Goal: Information Seeking & Learning: Compare options

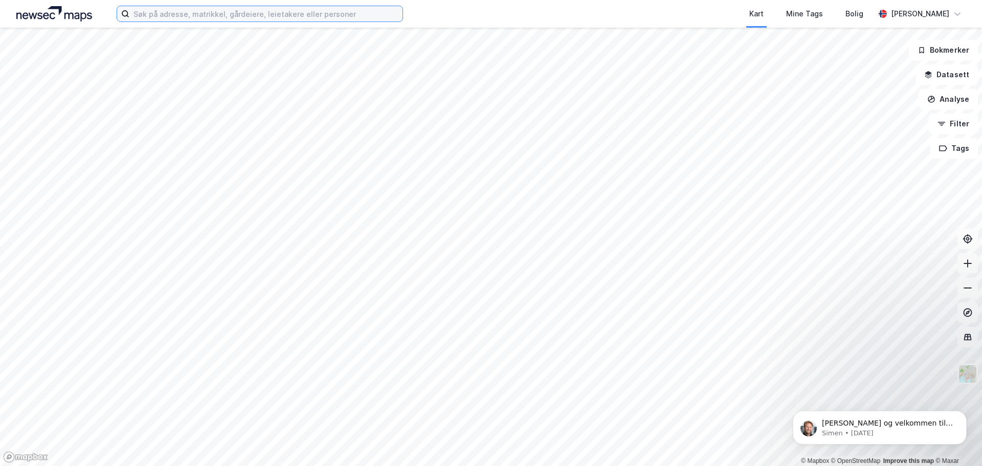
click at [181, 19] on input at bounding box center [265, 13] width 273 height 15
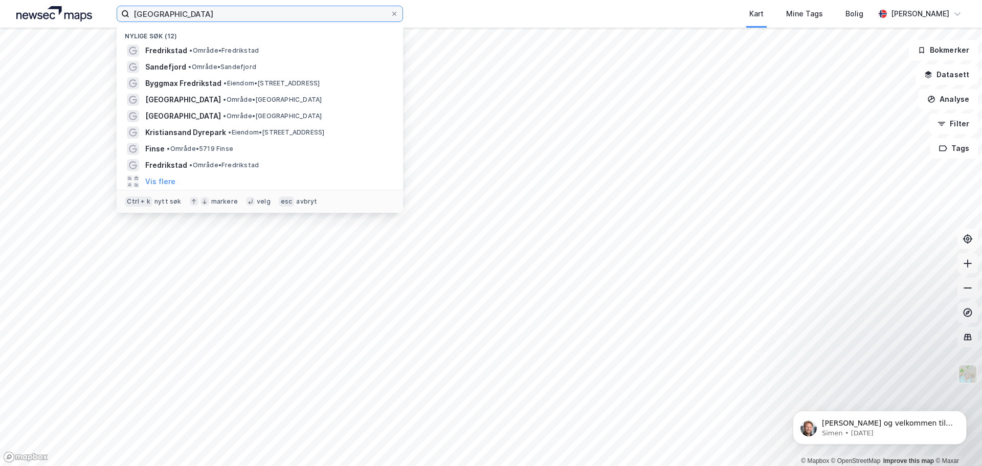
type input "[GEOGRAPHIC_DATA]"
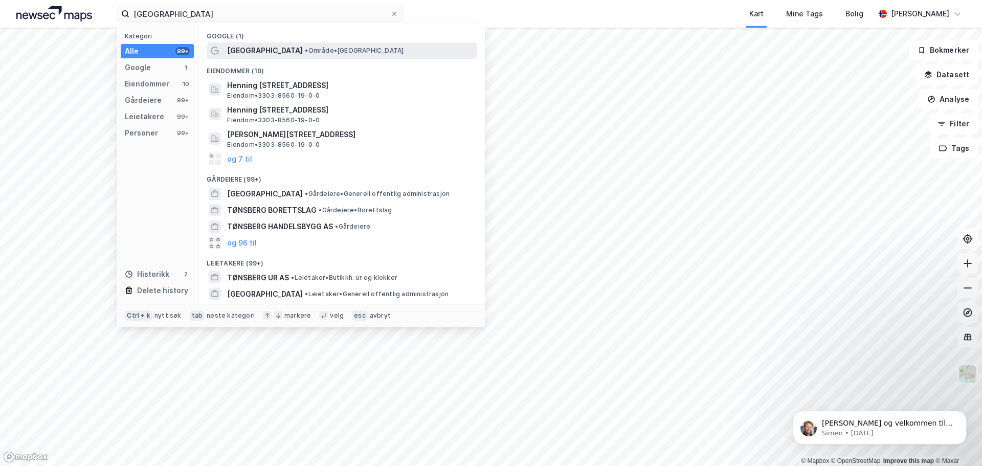
click at [237, 45] on span "[GEOGRAPHIC_DATA]" at bounding box center [265, 50] width 76 height 12
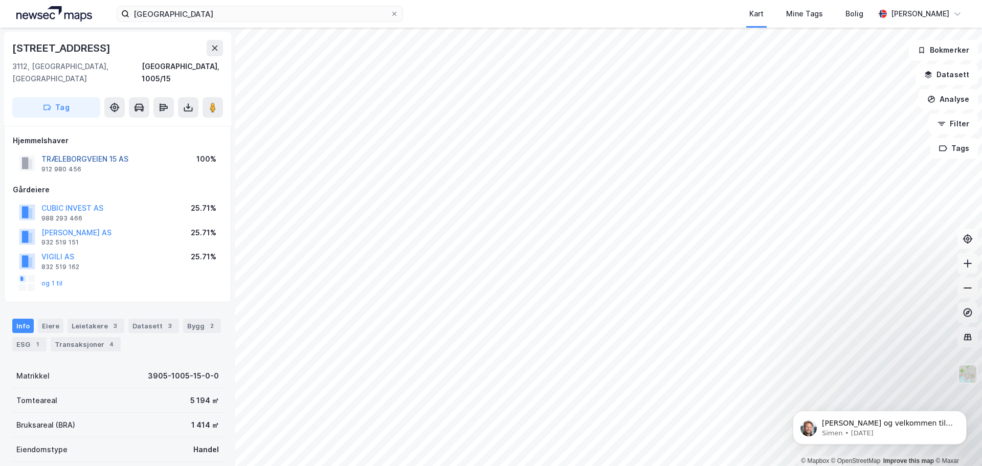
click at [0, 0] on button "TRÆLEBORGVEIEN 15 AS" at bounding box center [0, 0] width 0 height 0
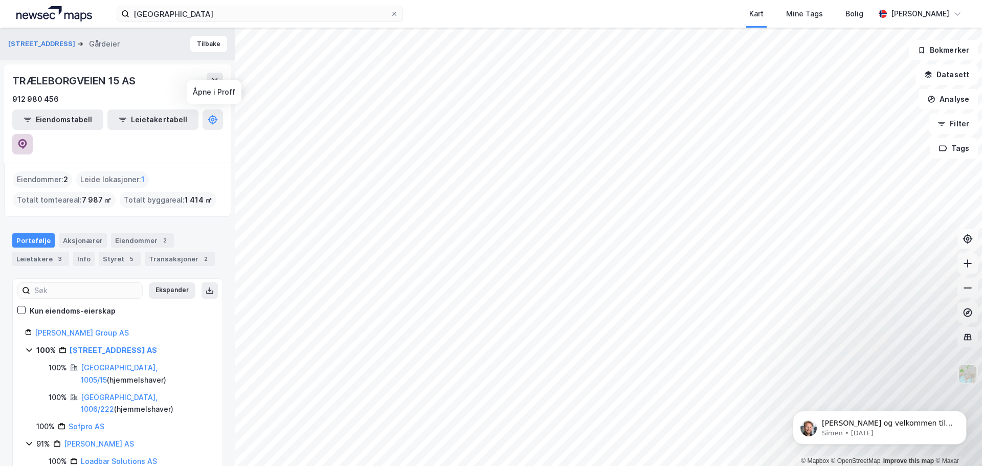
click at [28, 139] on icon at bounding box center [22, 144] width 10 height 10
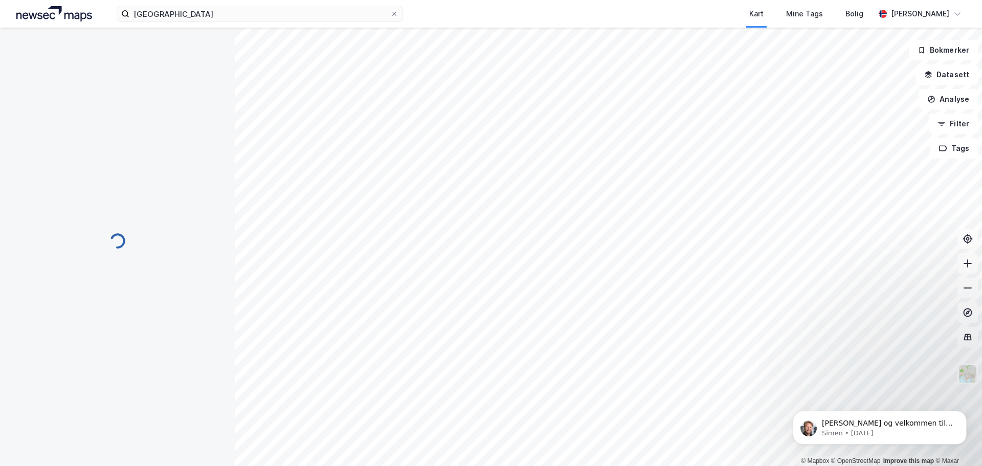
scroll to position [1, 0]
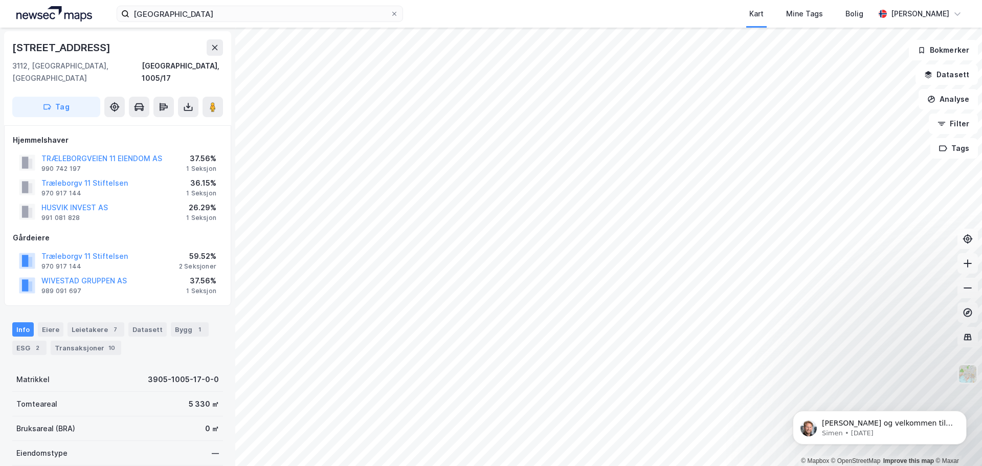
scroll to position [1, 0]
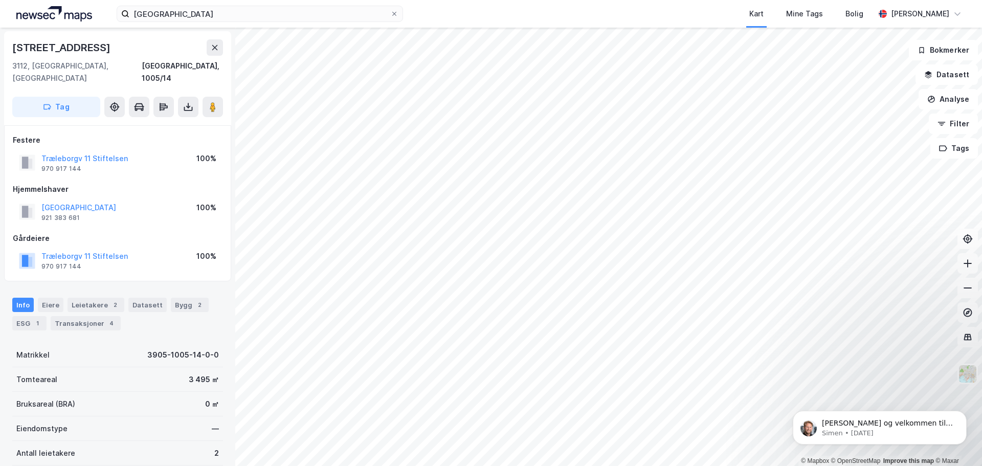
scroll to position [1, 0]
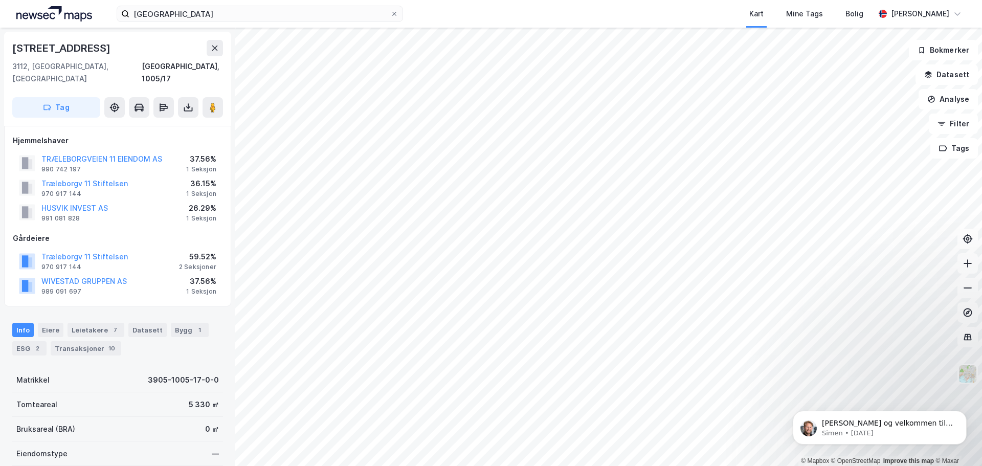
scroll to position [1, 0]
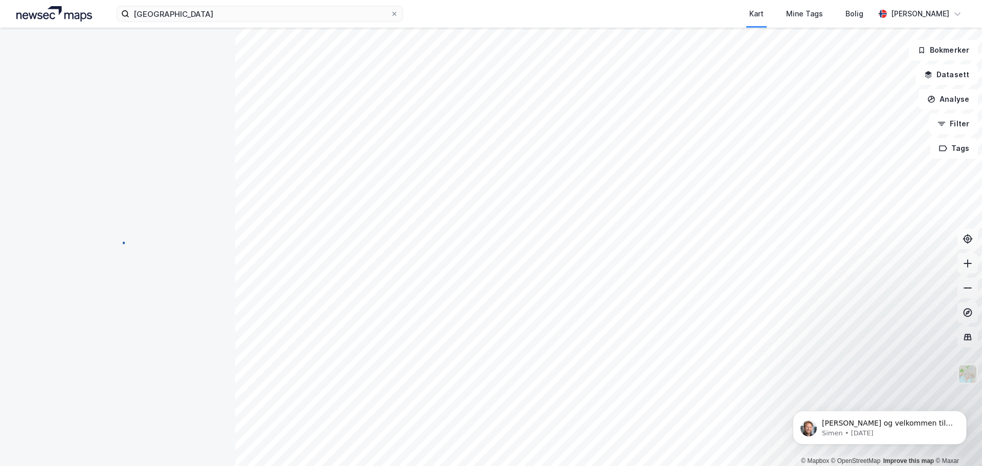
scroll to position [1, 0]
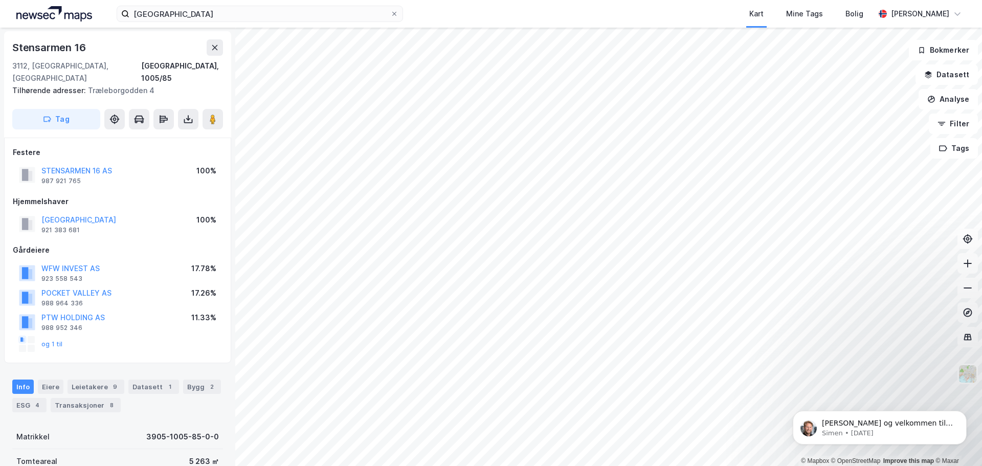
scroll to position [1, 0]
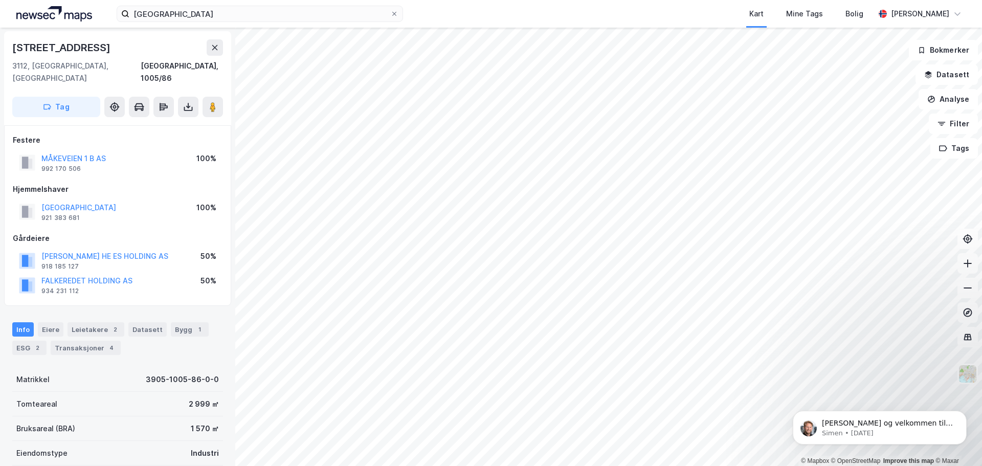
scroll to position [1, 0]
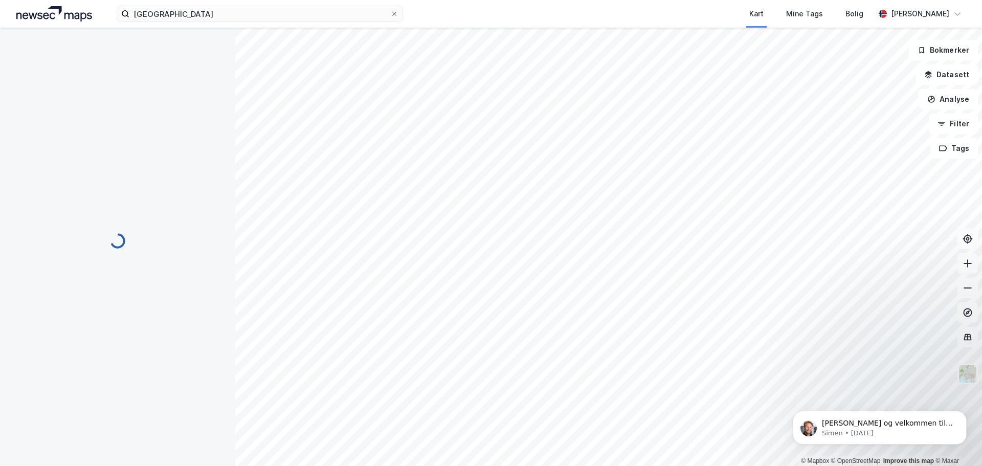
scroll to position [1, 0]
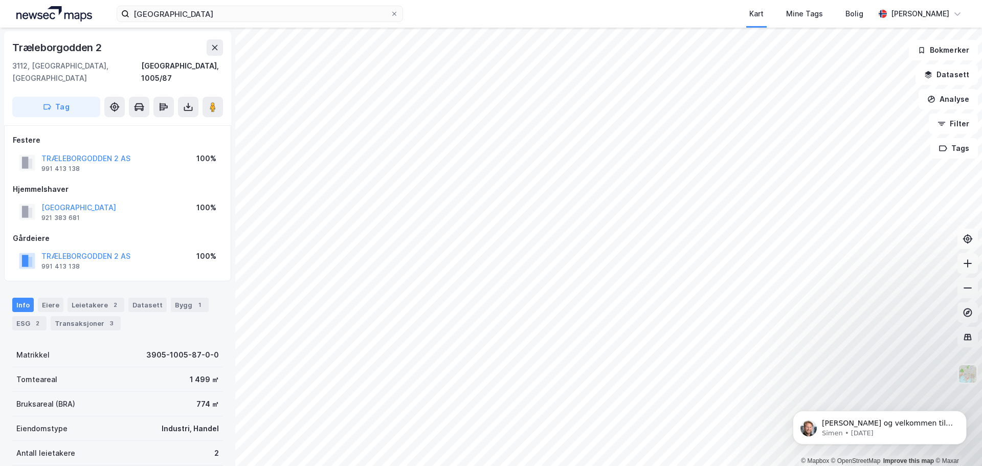
scroll to position [1, 0]
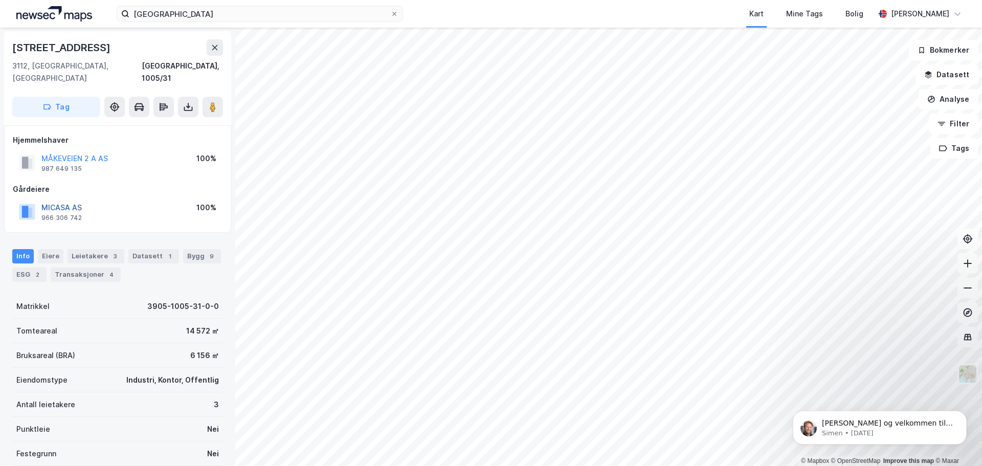
click at [0, 0] on button "MICASA AS" at bounding box center [0, 0] width 0 height 0
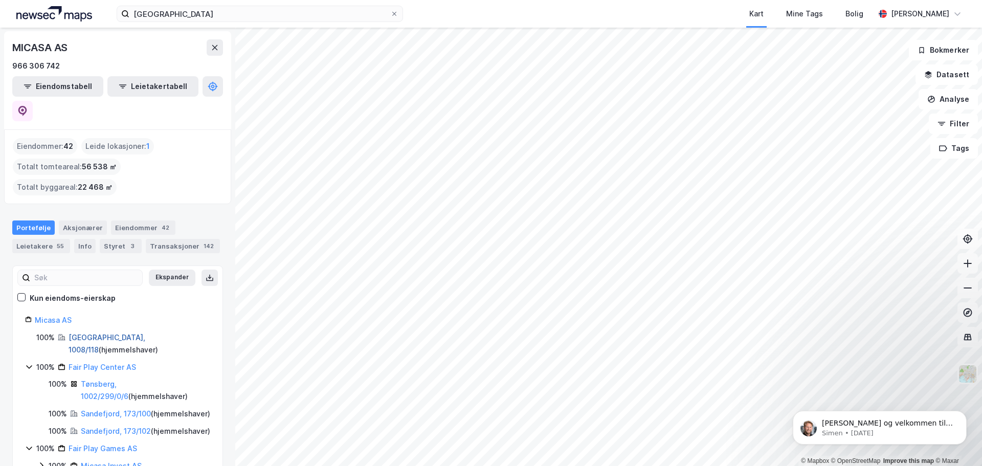
scroll to position [51, 0]
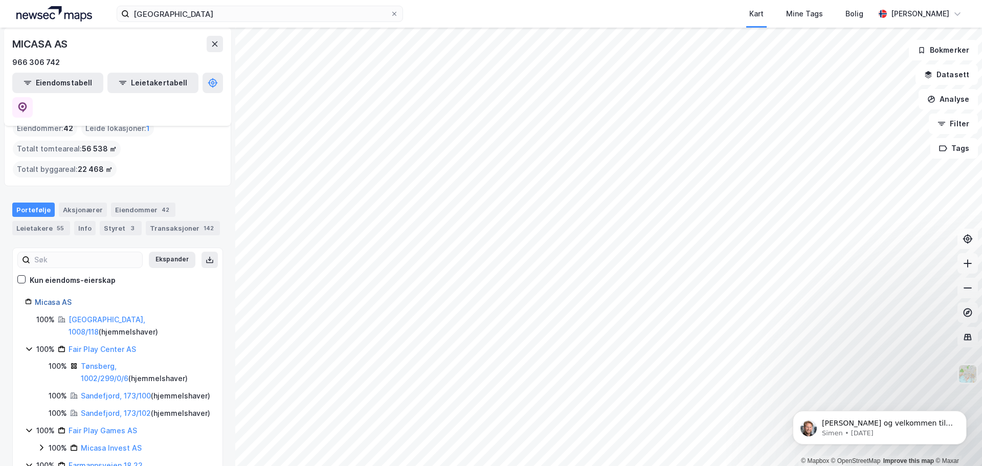
click at [54, 298] on link "Micasa AS" at bounding box center [53, 302] width 37 height 9
click at [33, 97] on button at bounding box center [22, 107] width 20 height 20
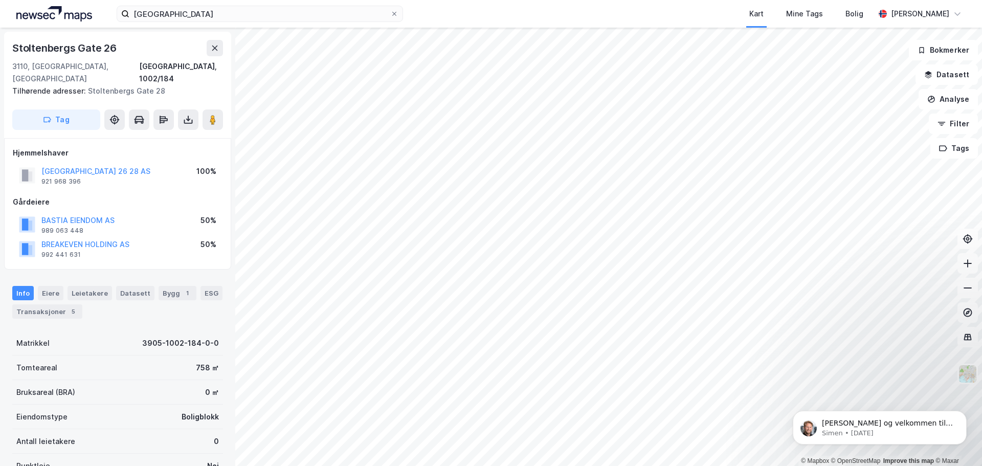
scroll to position [1, 0]
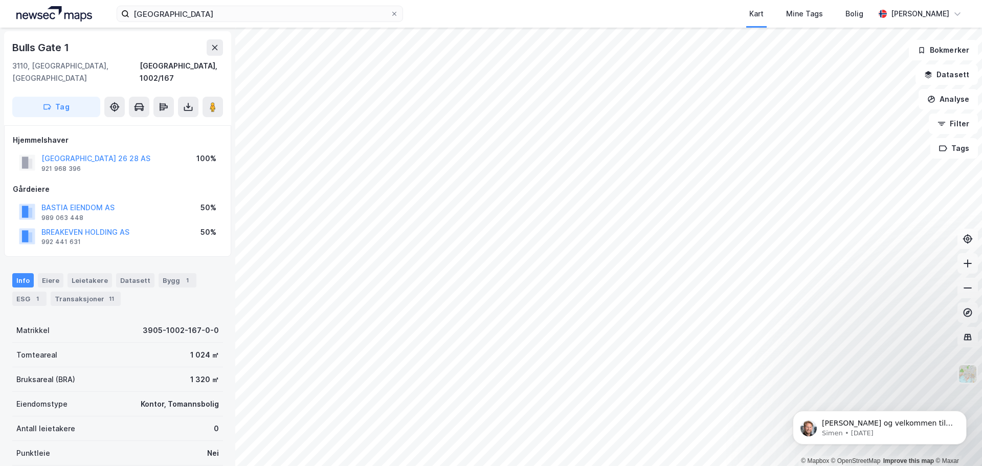
scroll to position [1, 0]
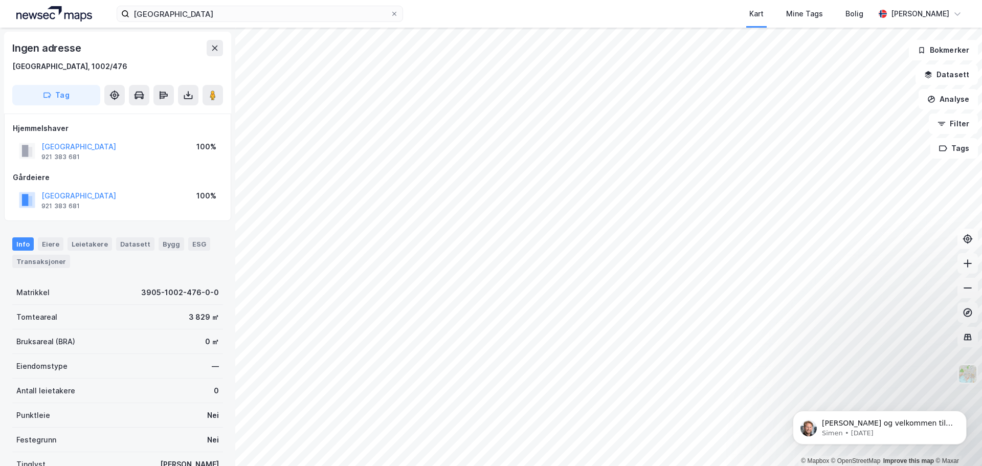
scroll to position [1, 0]
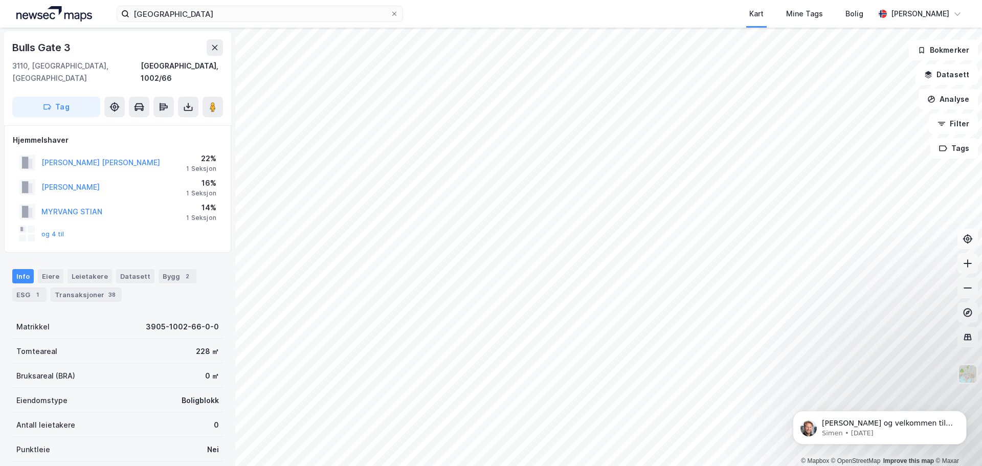
scroll to position [1, 0]
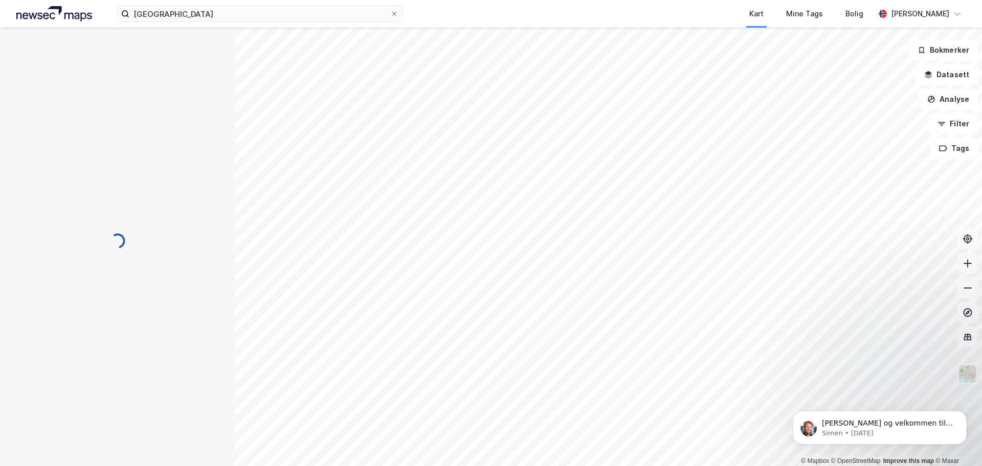
scroll to position [1, 0]
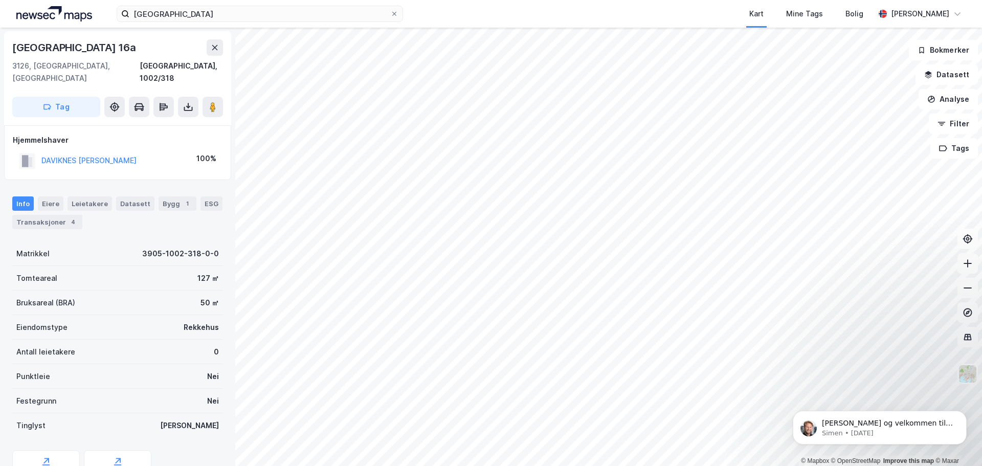
scroll to position [1, 0]
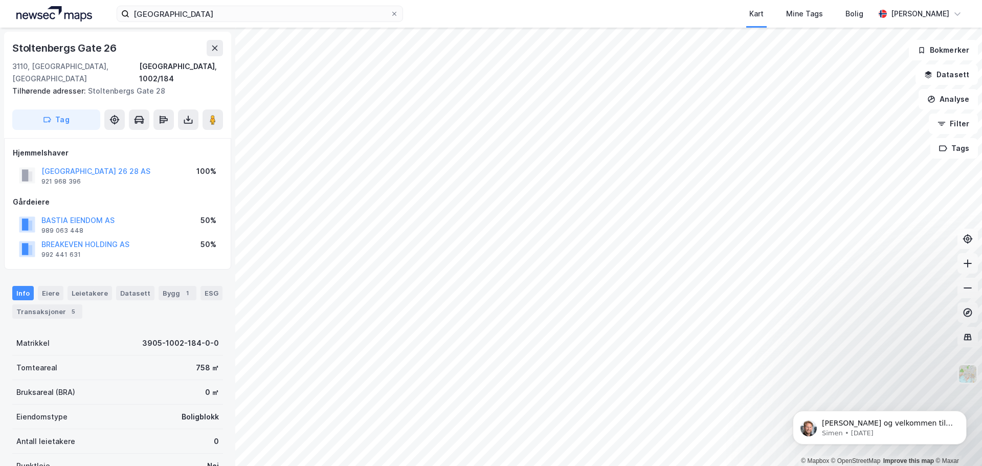
scroll to position [1, 0]
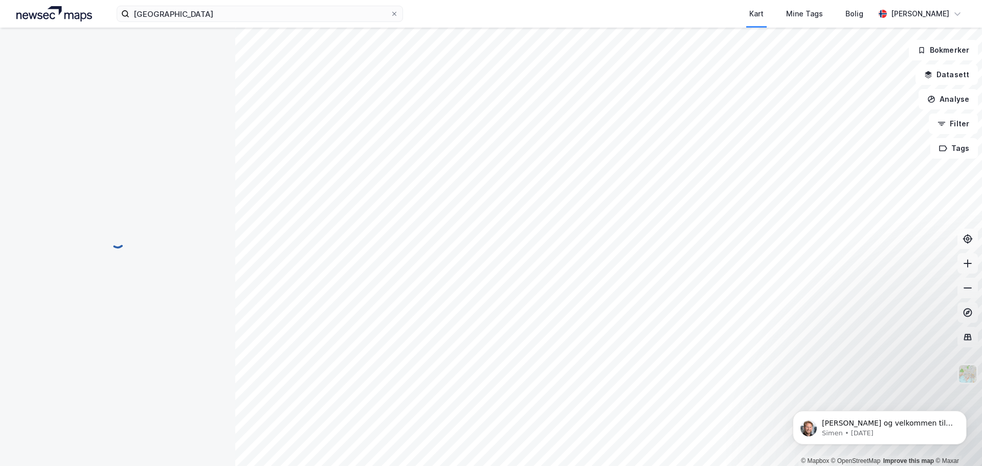
scroll to position [1, 0]
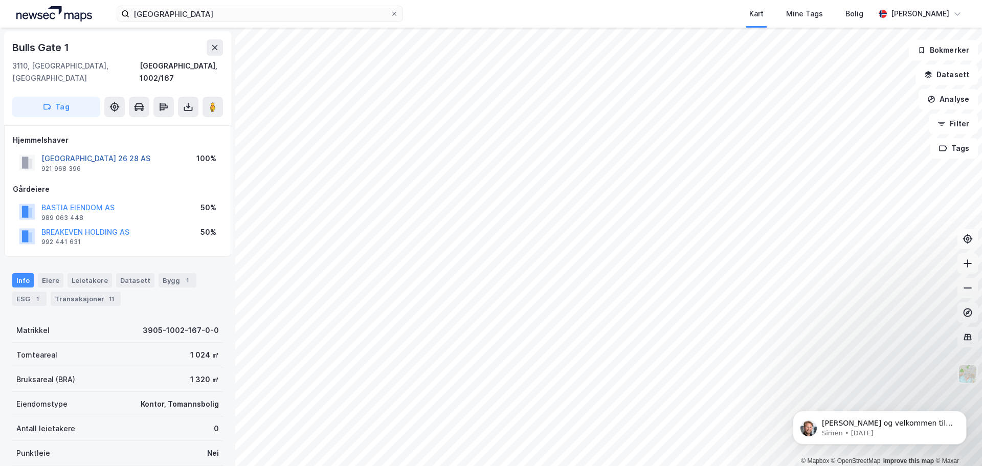
click at [0, 0] on button "[GEOGRAPHIC_DATA] 26 28 AS" at bounding box center [0, 0] width 0 height 0
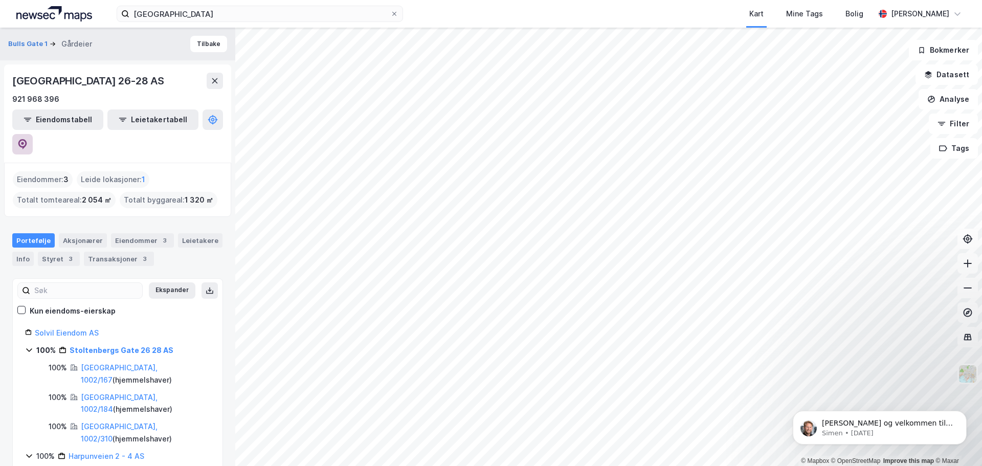
click at [33, 134] on button at bounding box center [22, 144] width 20 height 20
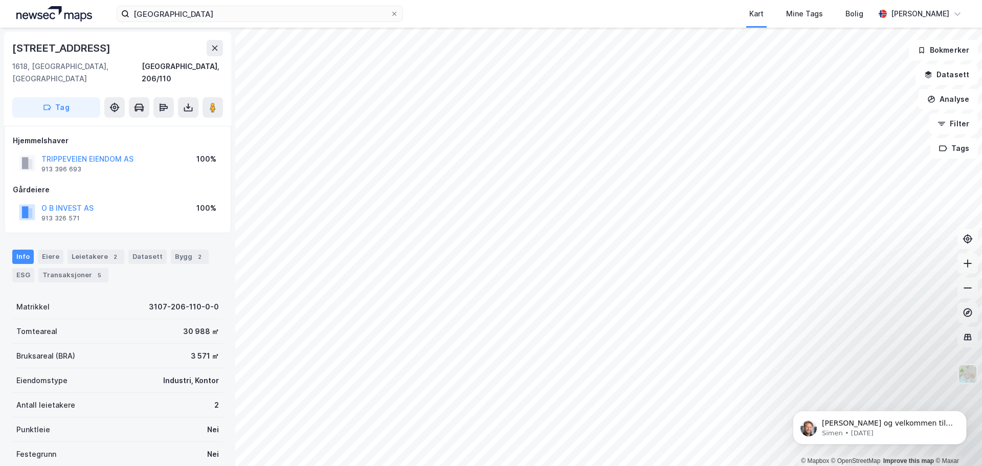
scroll to position [1, 0]
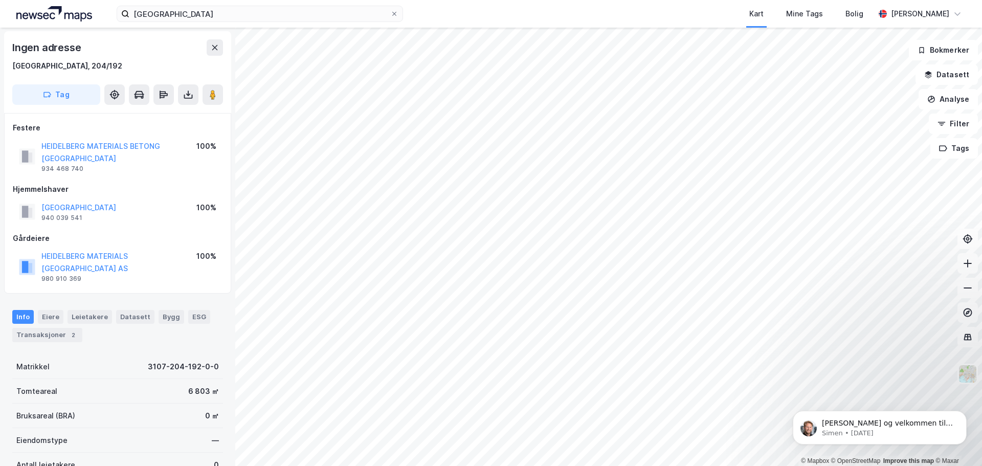
scroll to position [1, 0]
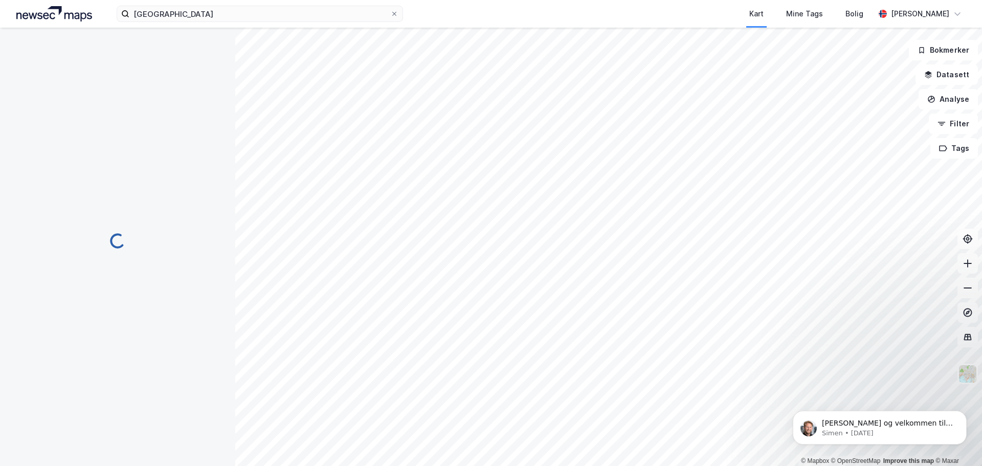
scroll to position [1, 0]
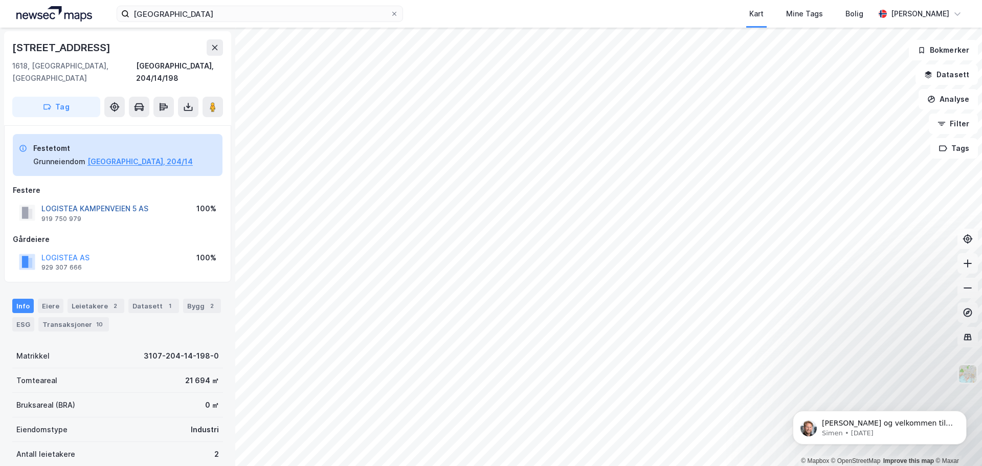
click at [0, 0] on button "LOGISTEA KAMPENVEIEN 5 AS" at bounding box center [0, 0] width 0 height 0
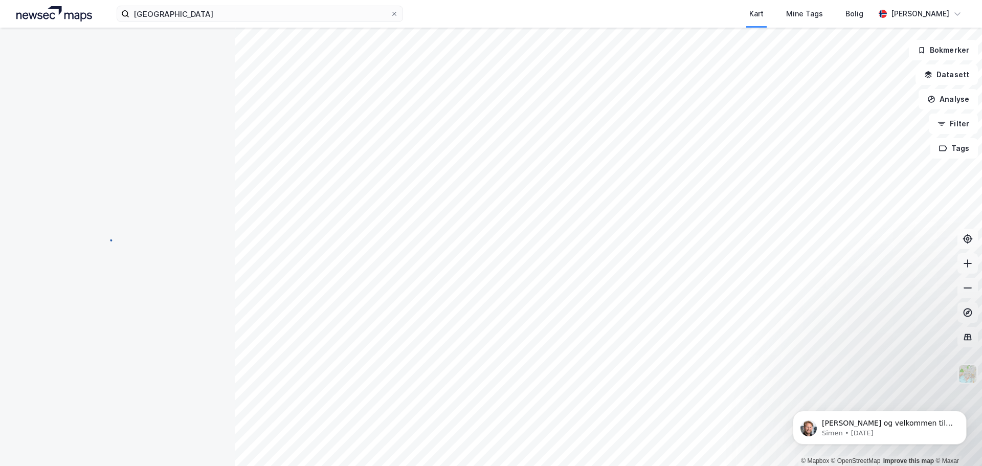
scroll to position [1, 0]
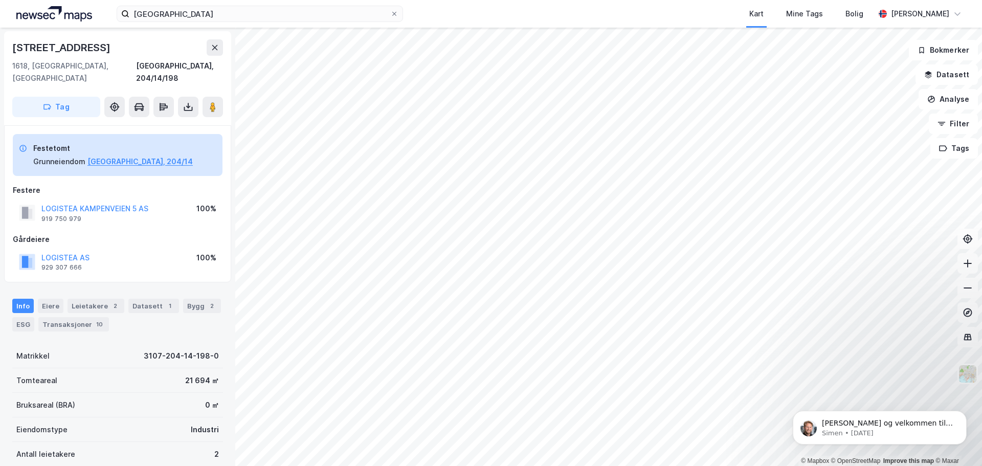
scroll to position [1, 0]
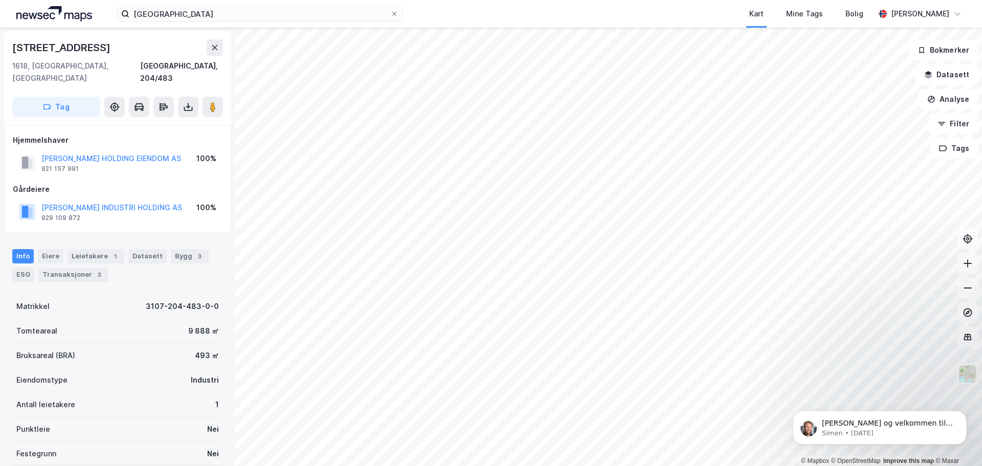
scroll to position [1, 0]
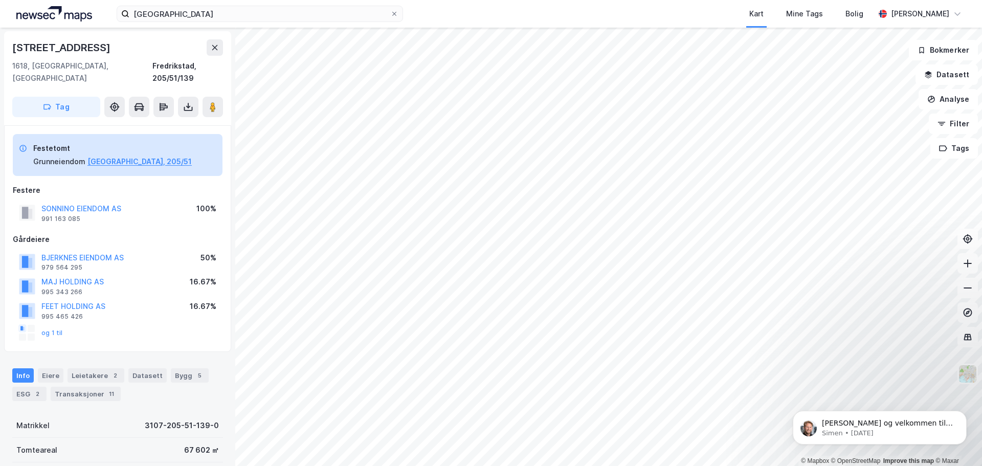
scroll to position [1, 0]
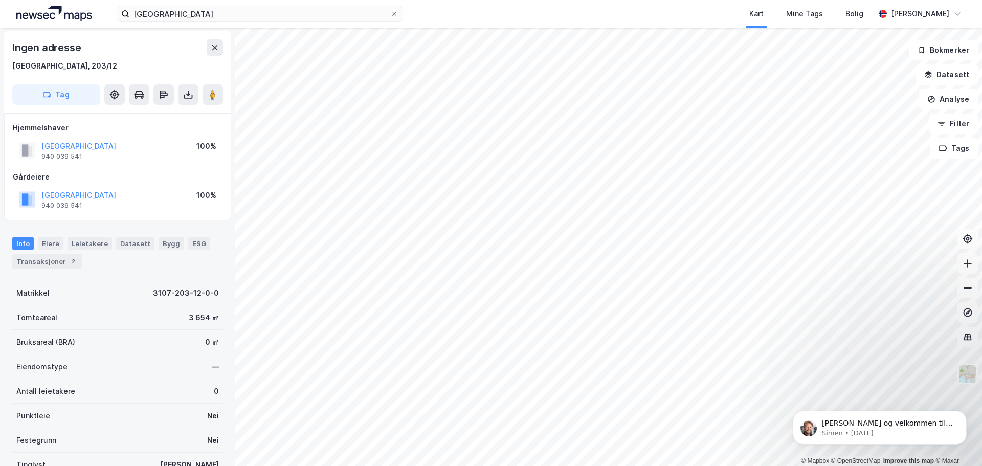
scroll to position [1, 0]
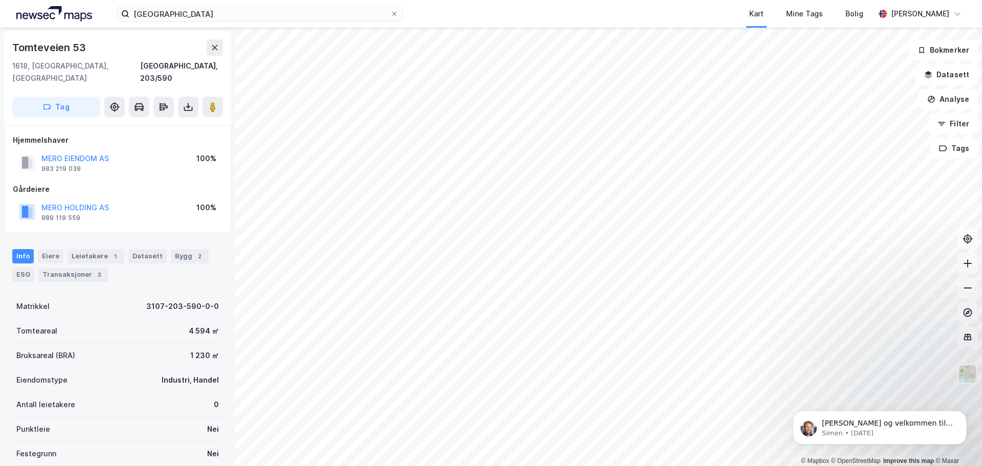
scroll to position [1, 0]
click at [0, 0] on button "MERO EIENDOM AS" at bounding box center [0, 0] width 0 height 0
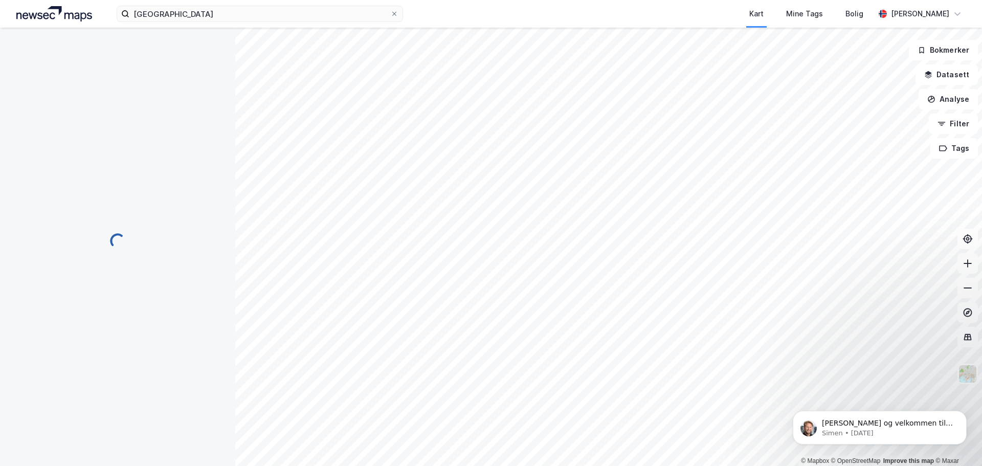
scroll to position [1, 0]
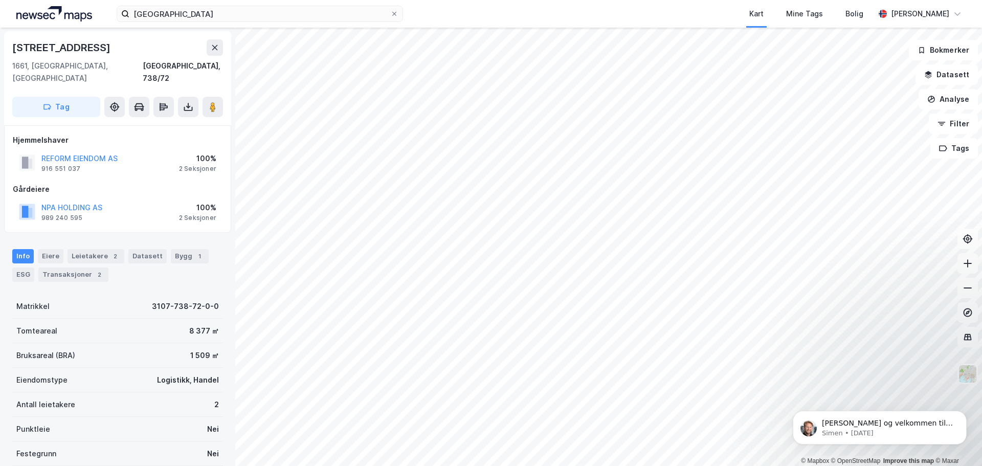
scroll to position [1, 0]
click at [0, 0] on button "REFORM EIENDOM AS" at bounding box center [0, 0] width 0 height 0
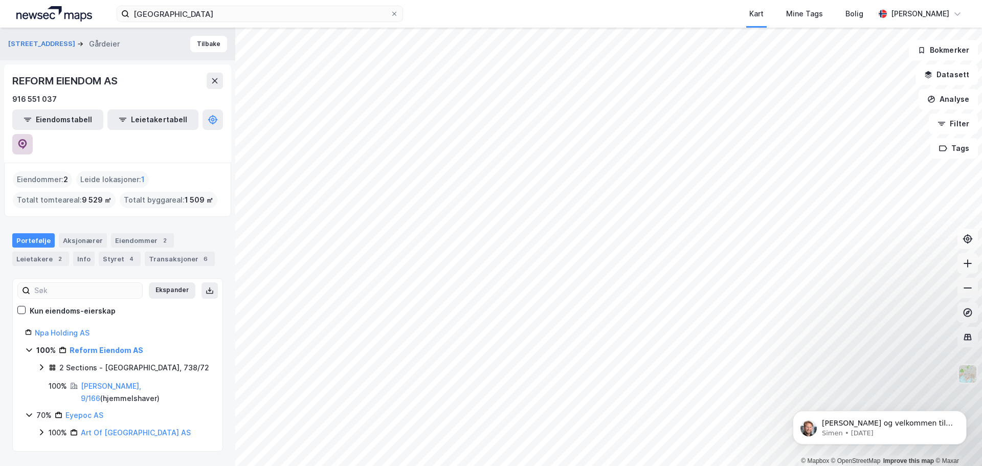
click at [27, 139] on icon at bounding box center [22, 144] width 9 height 10
click at [507, 465] on html "tønsberg Kart Mine Tags [PERSON_NAME] [PERSON_NAME] © Mapbox © OpenStreetMap Im…" at bounding box center [491, 233] width 982 height 466
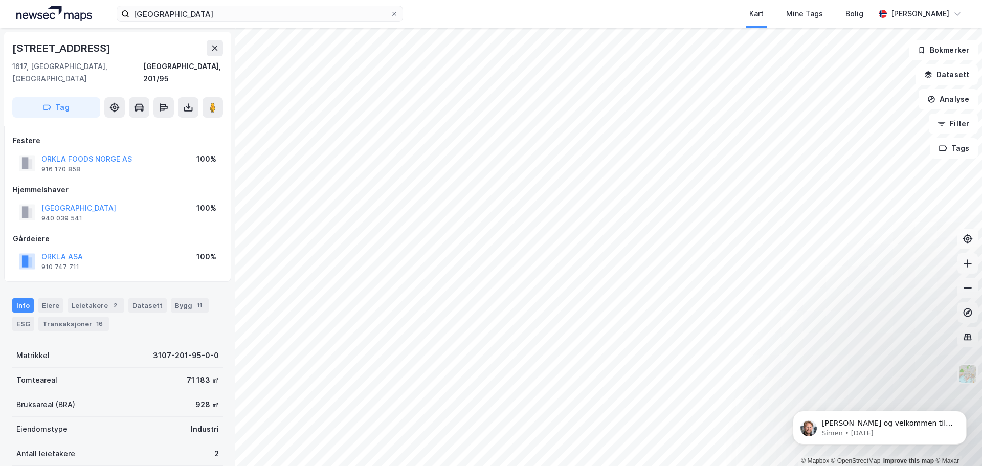
scroll to position [1, 0]
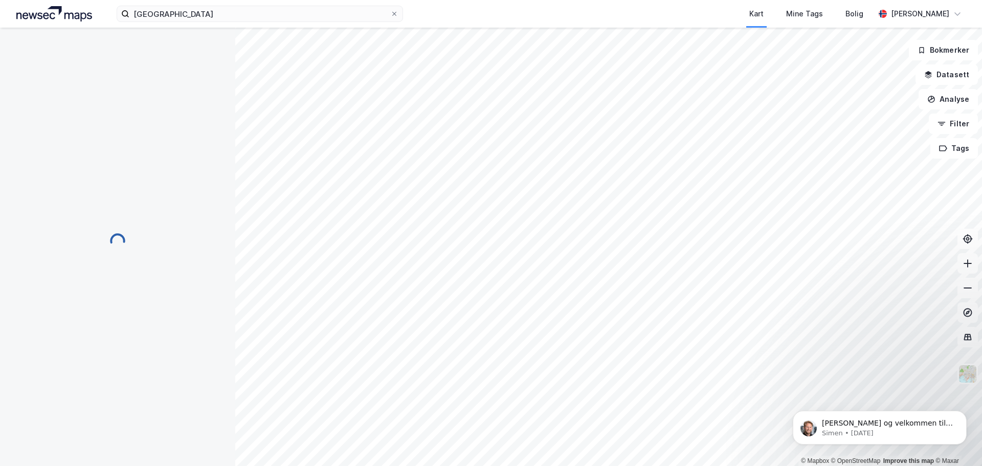
scroll to position [1, 0]
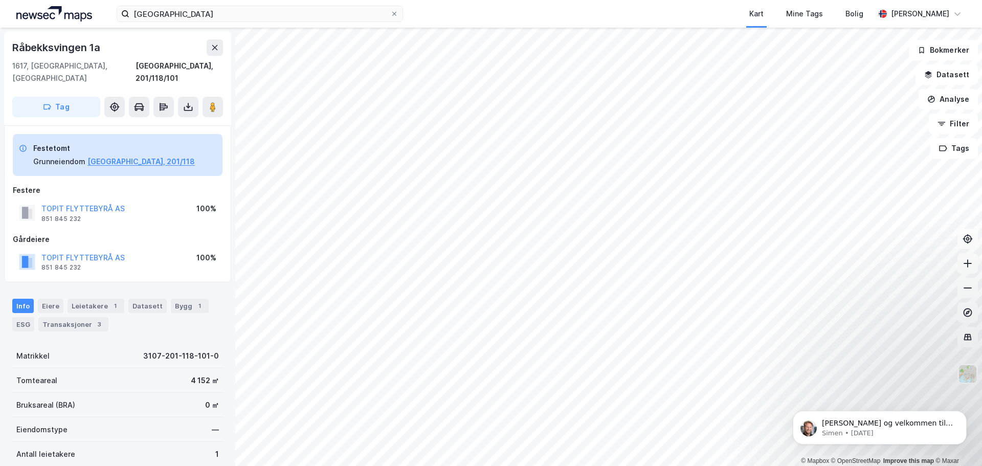
scroll to position [1, 0]
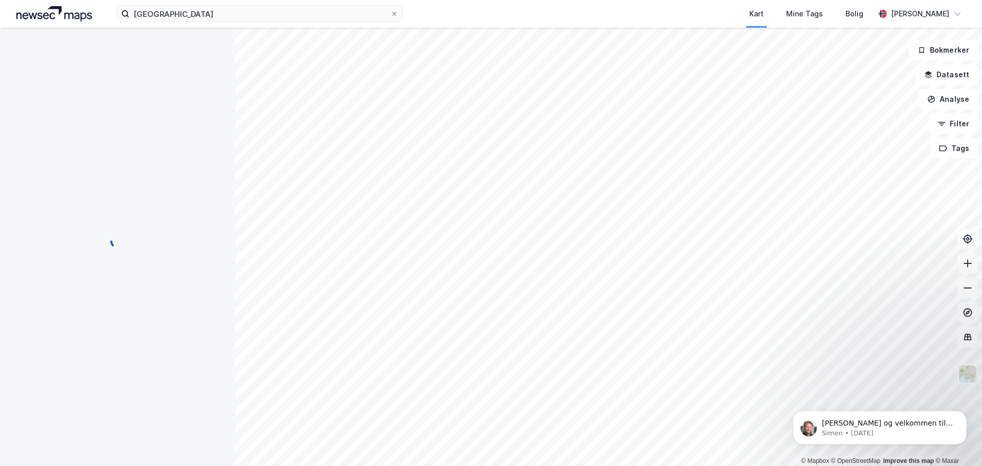
scroll to position [1, 0]
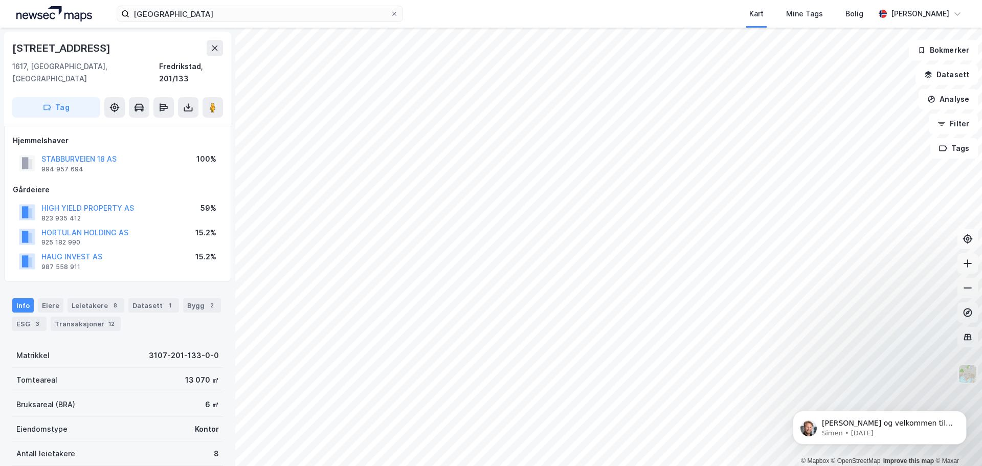
scroll to position [1, 0]
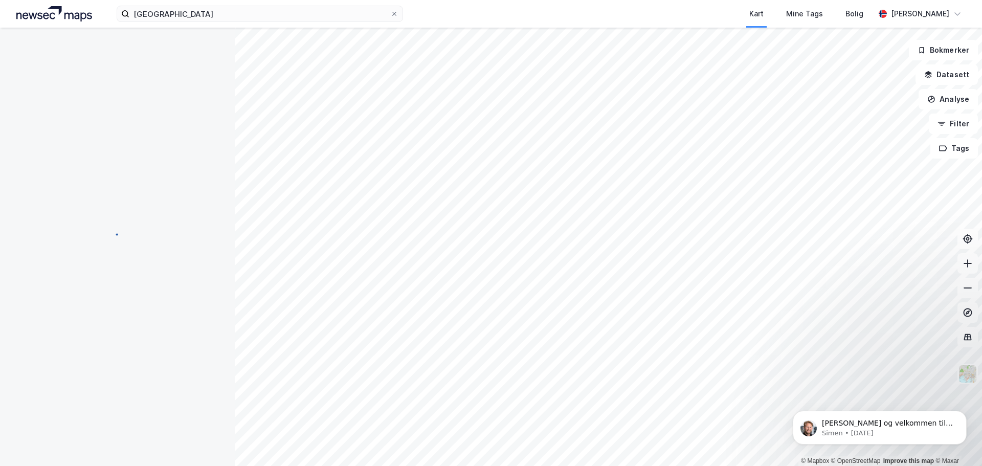
scroll to position [1, 0]
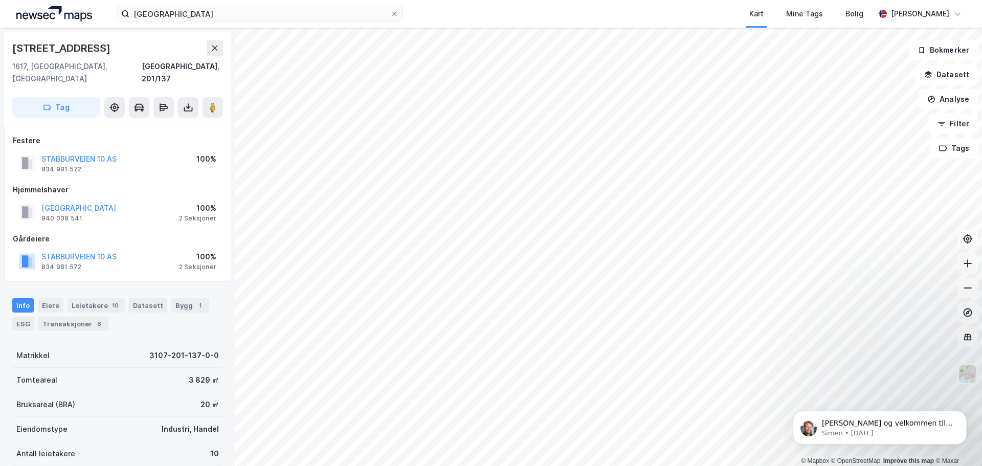
scroll to position [1, 0]
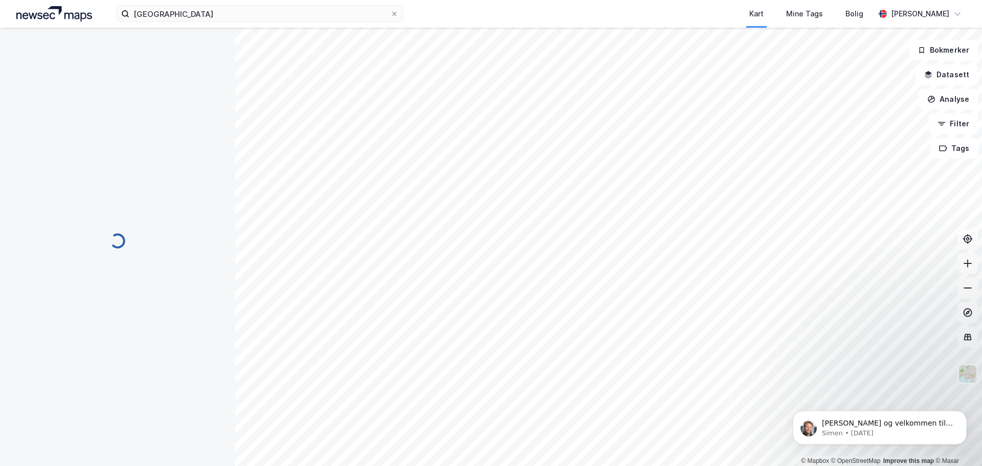
scroll to position [1, 0]
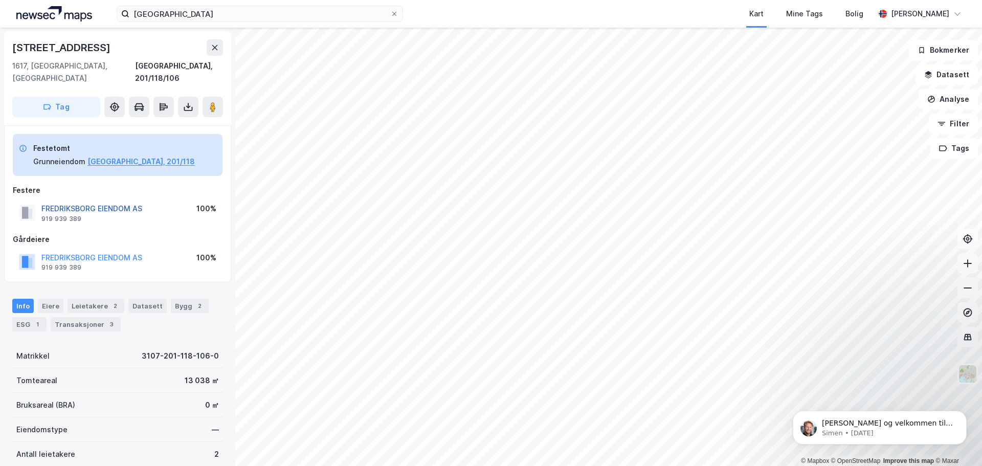
click at [0, 0] on button "FREDRIKSBORG EIENDOM AS" at bounding box center [0, 0] width 0 height 0
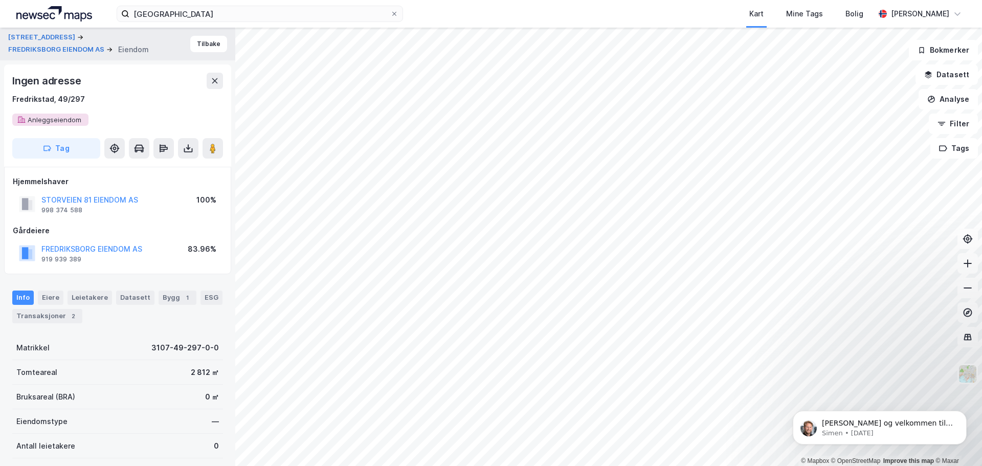
scroll to position [1, 0]
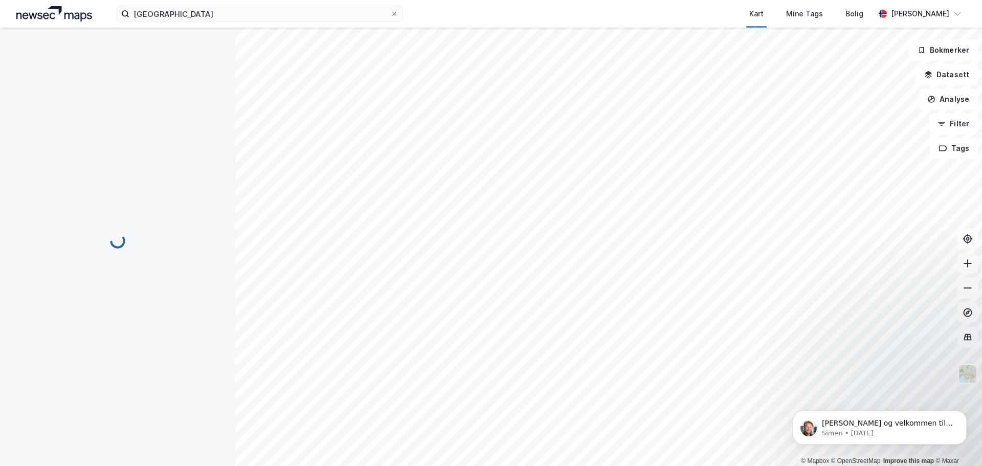
scroll to position [1, 0]
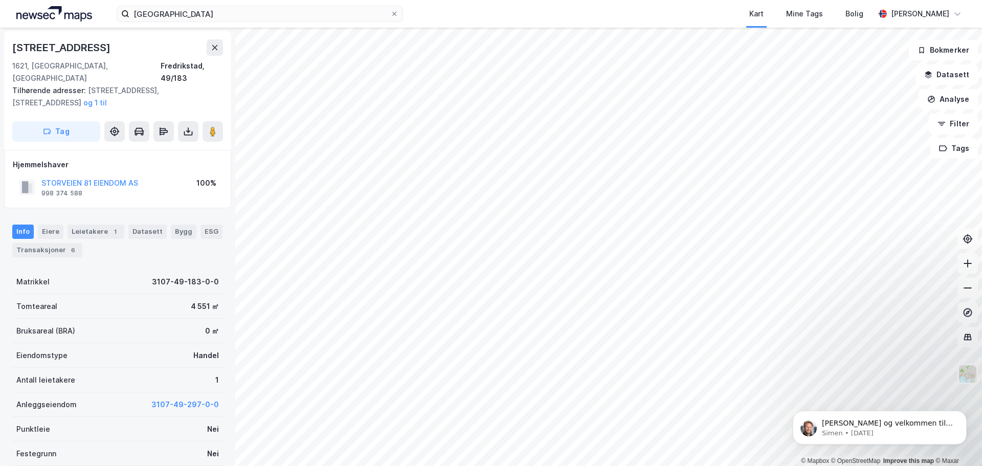
click at [405, 172] on div "© Mapbox © OpenStreetMap Improve this map © Maxar [STREET_ADDRESS] 1621, [GEOGR…" at bounding box center [491, 247] width 982 height 438
click at [219, 124] on button at bounding box center [213, 131] width 20 height 20
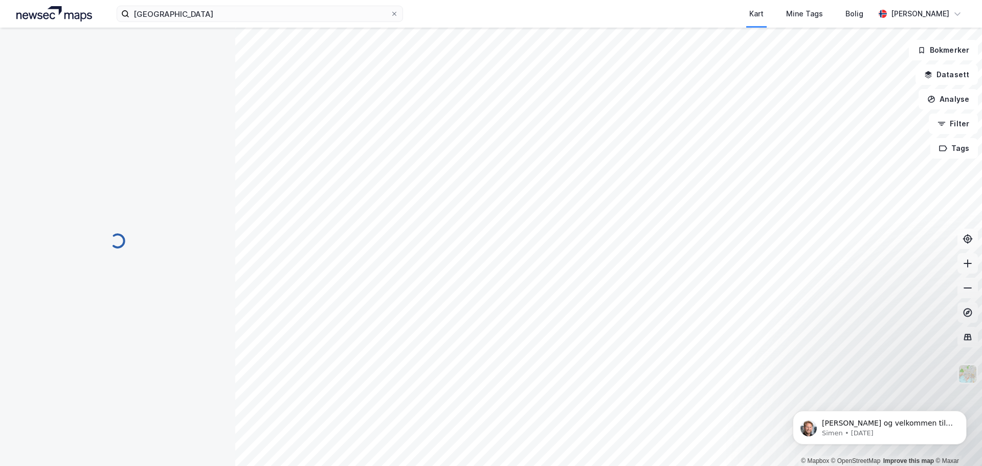
scroll to position [1, 0]
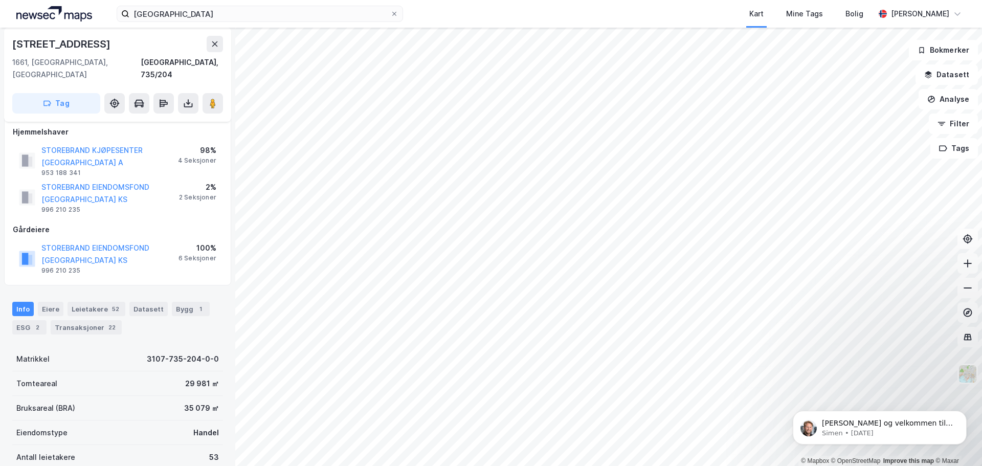
scroll to position [1, 0]
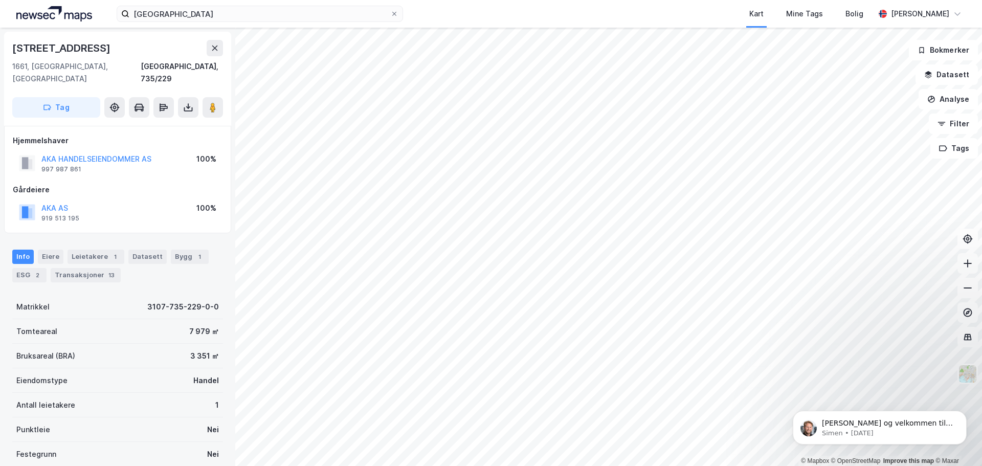
scroll to position [1, 0]
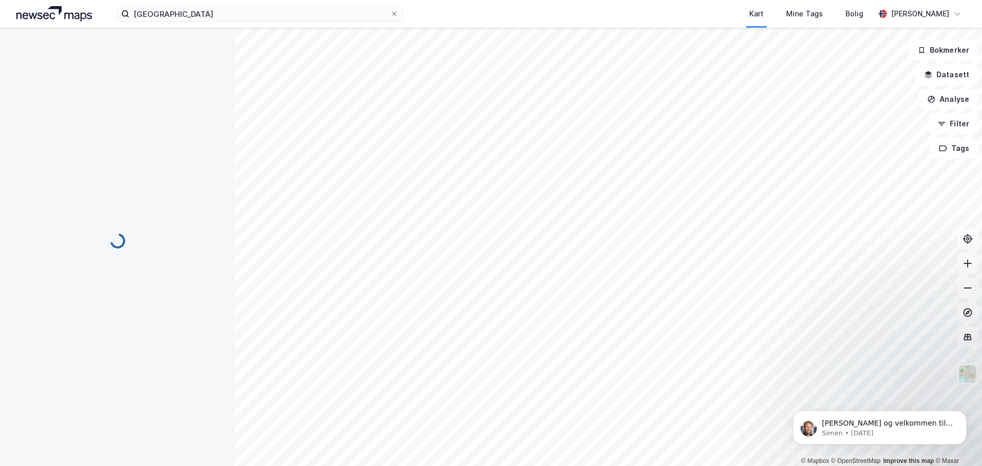
scroll to position [1, 0]
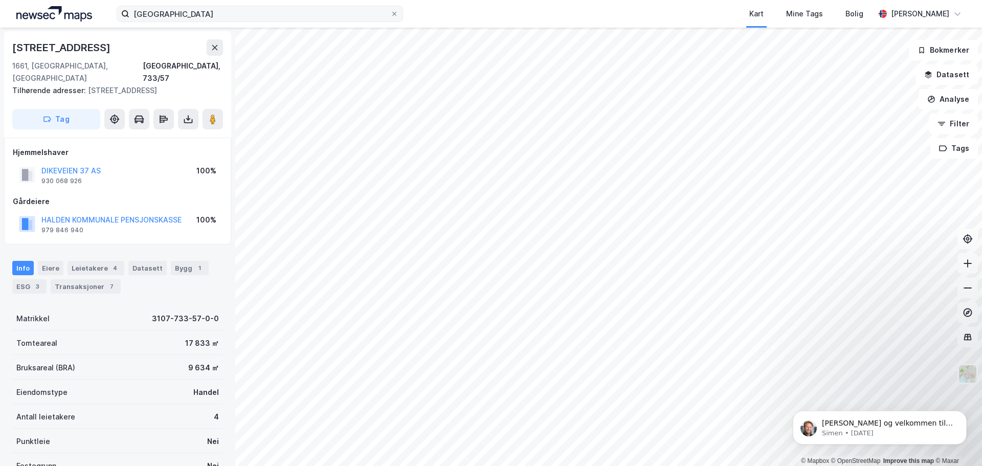
scroll to position [1, 0]
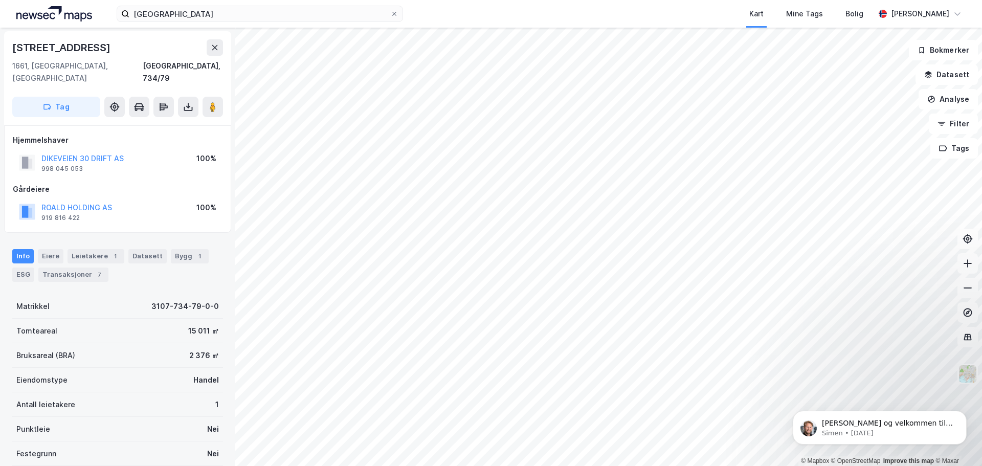
scroll to position [1, 0]
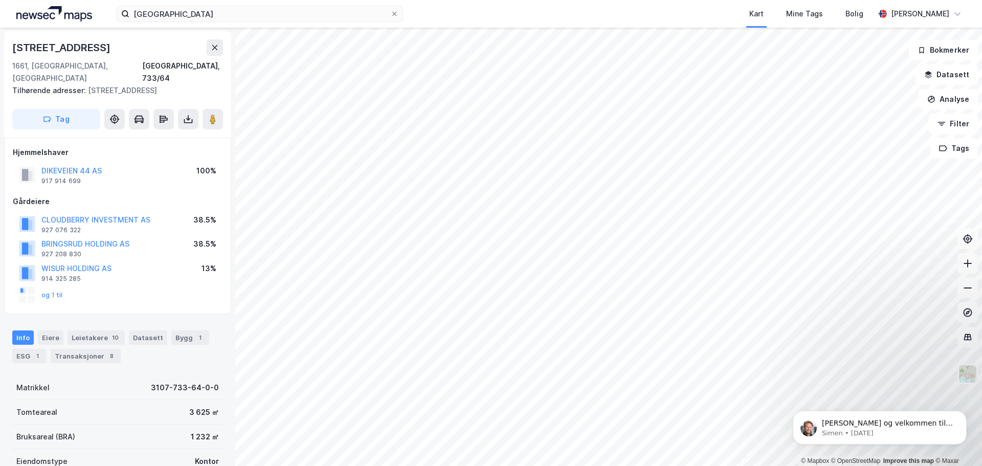
scroll to position [1, 0]
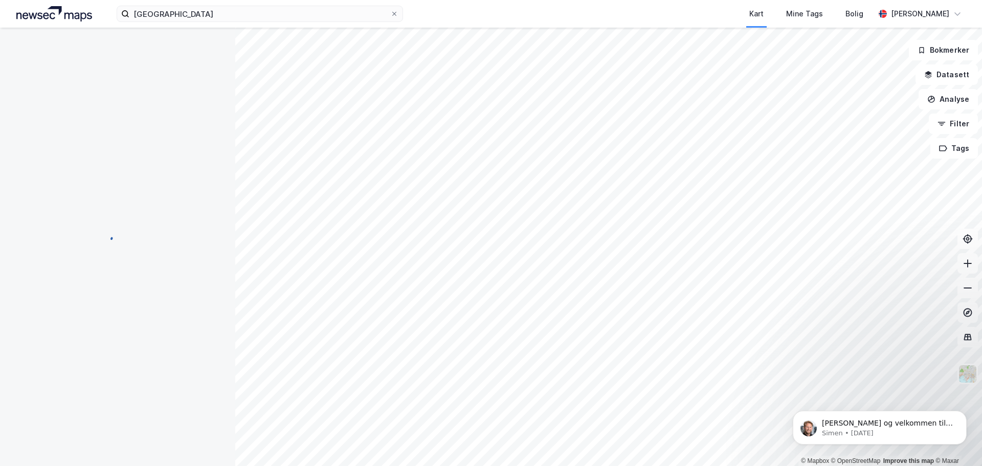
scroll to position [1, 0]
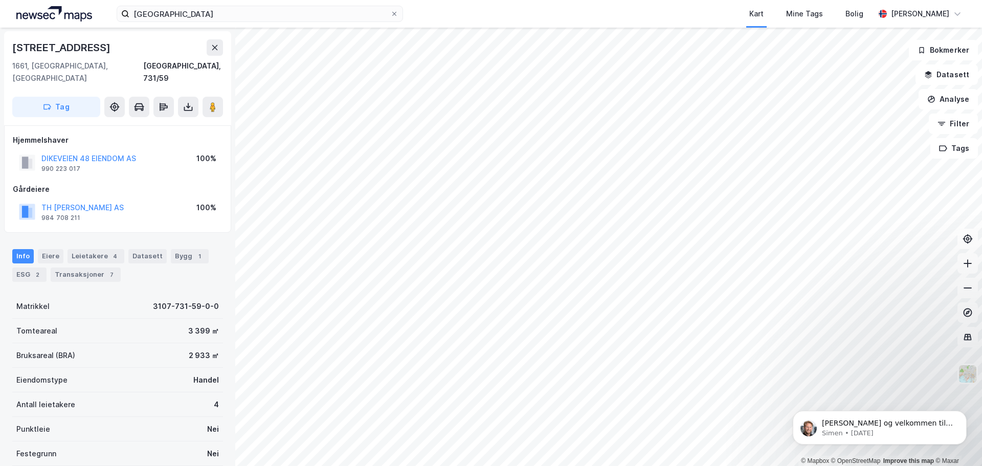
scroll to position [1, 0]
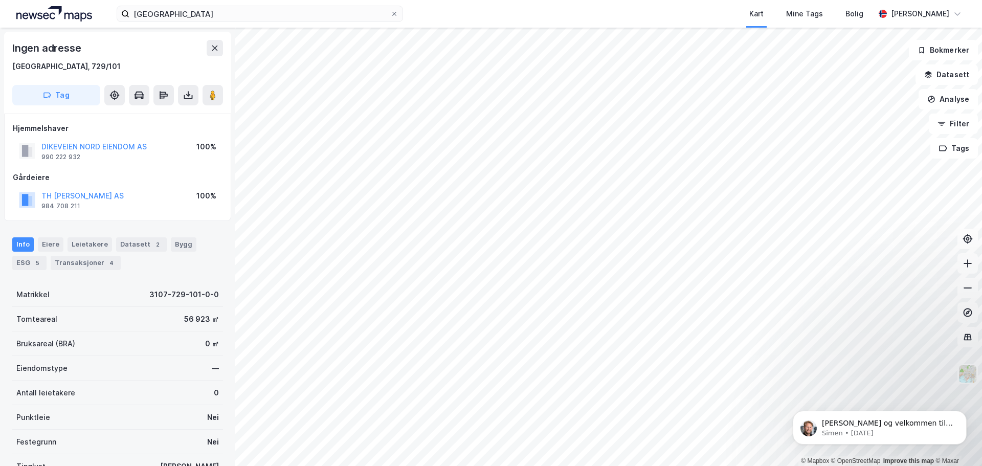
scroll to position [1, 0]
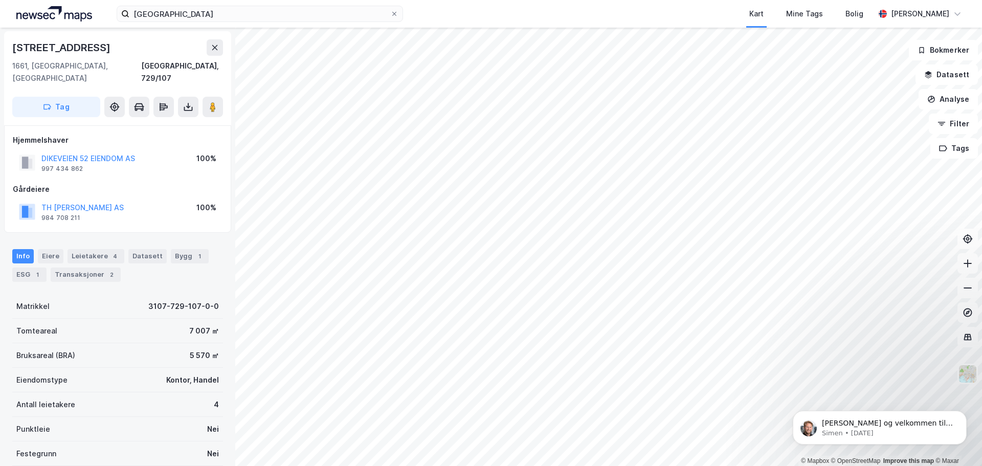
scroll to position [1, 0]
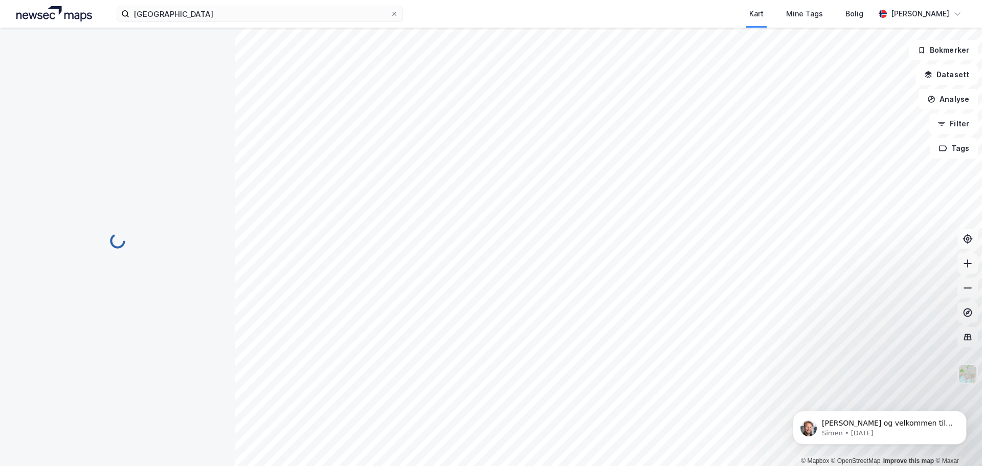
scroll to position [1, 0]
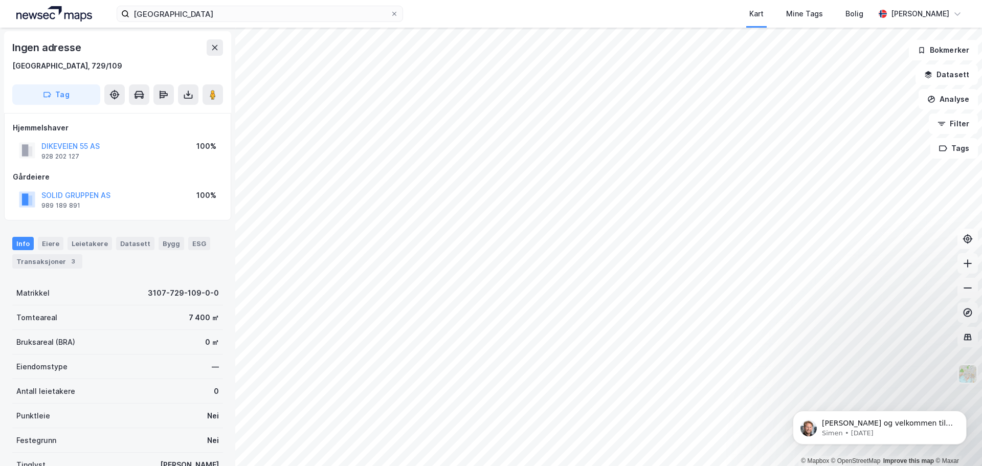
scroll to position [1, 0]
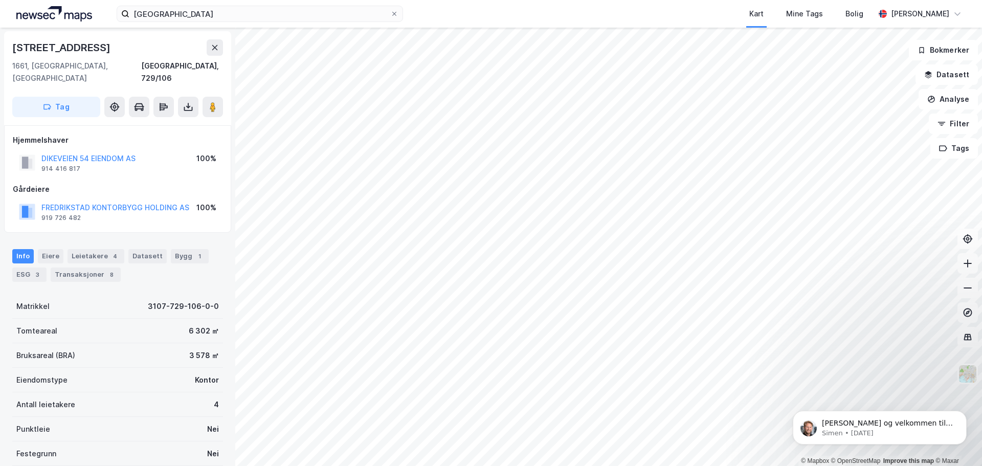
scroll to position [1, 0]
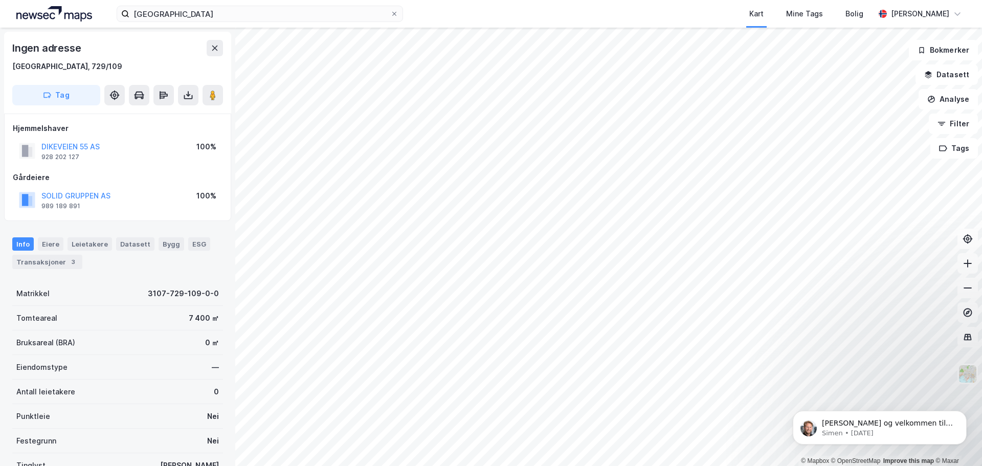
scroll to position [1, 0]
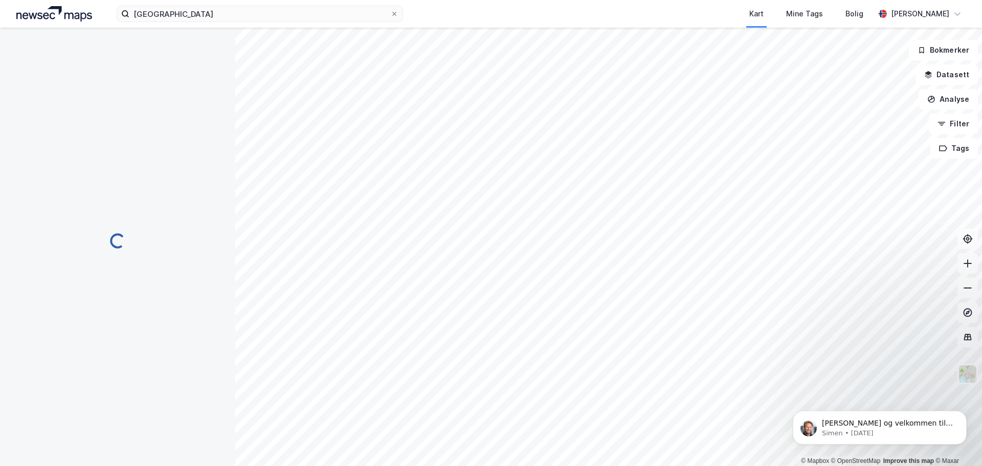
scroll to position [1, 0]
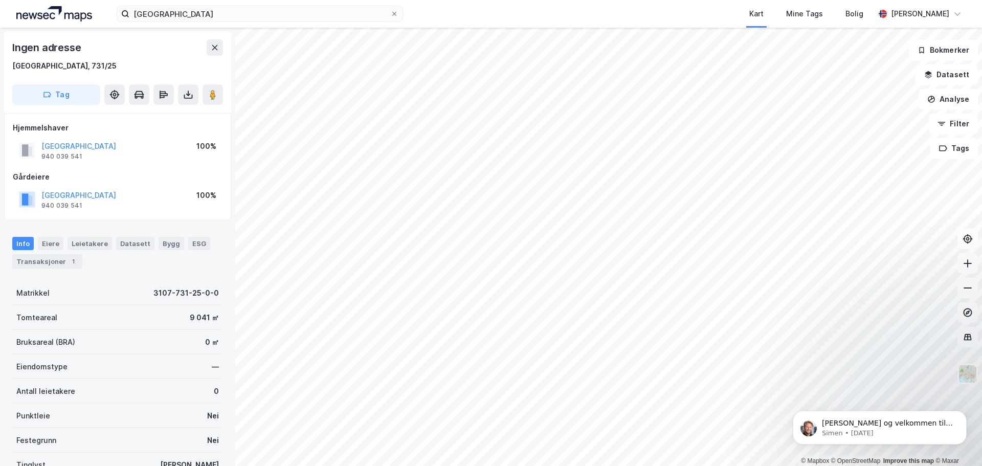
scroll to position [1, 0]
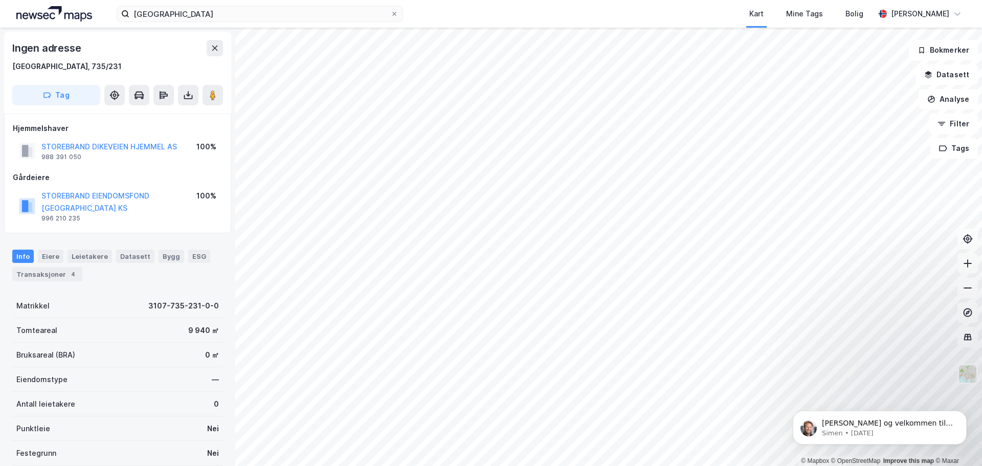
scroll to position [1, 0]
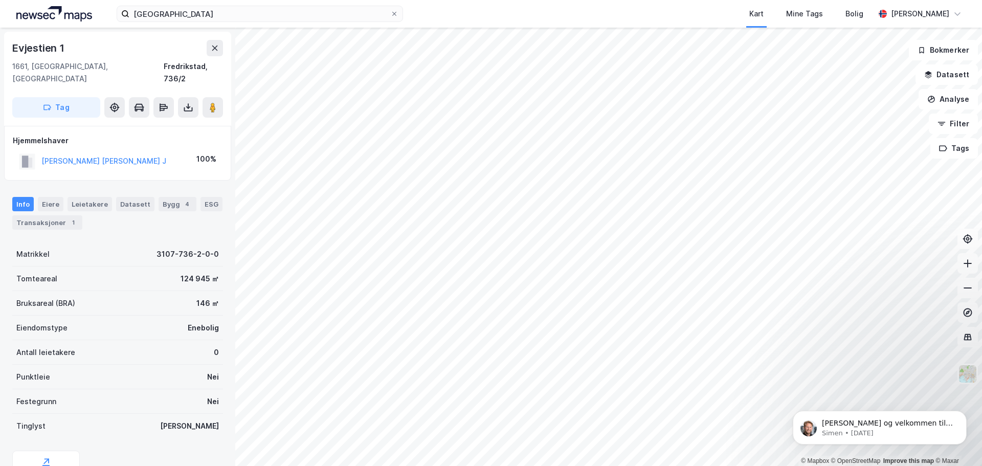
scroll to position [1, 0]
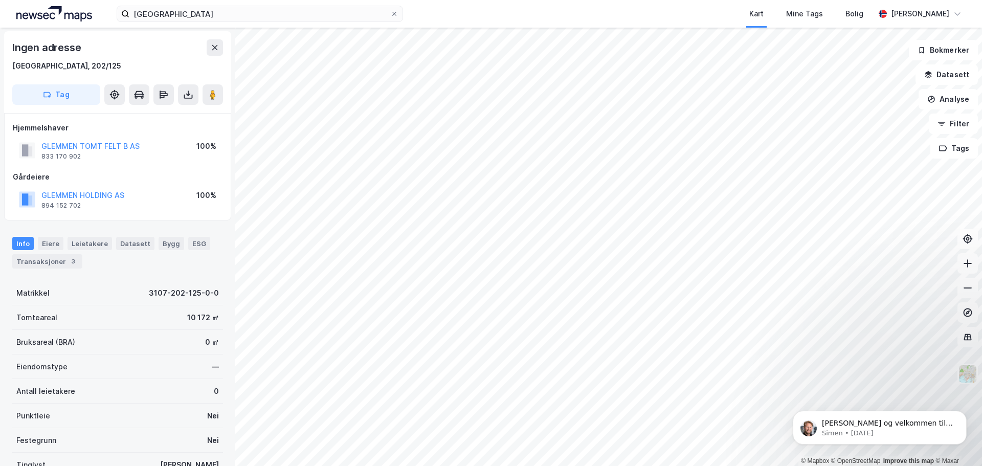
scroll to position [1, 0]
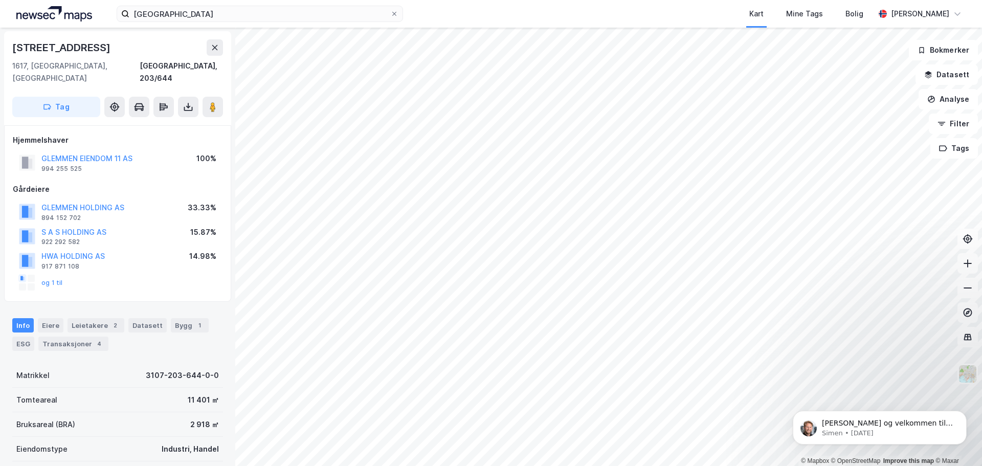
scroll to position [1, 0]
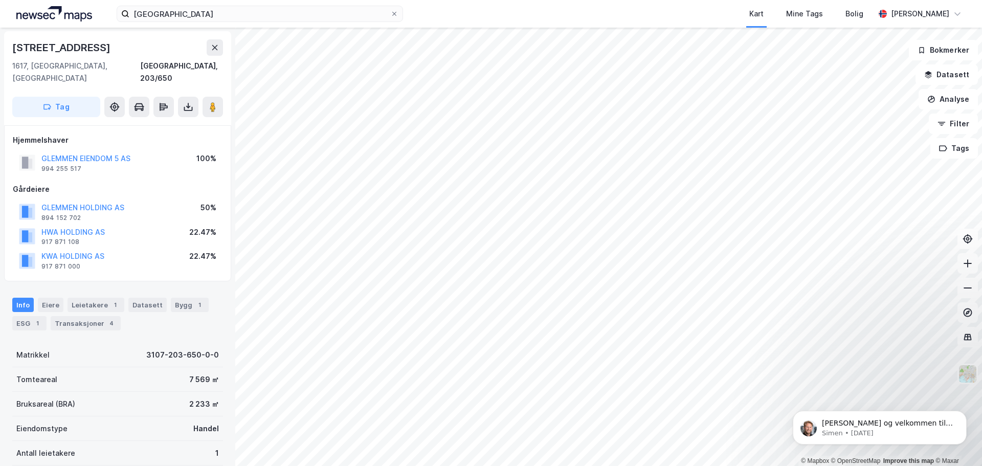
scroll to position [1, 0]
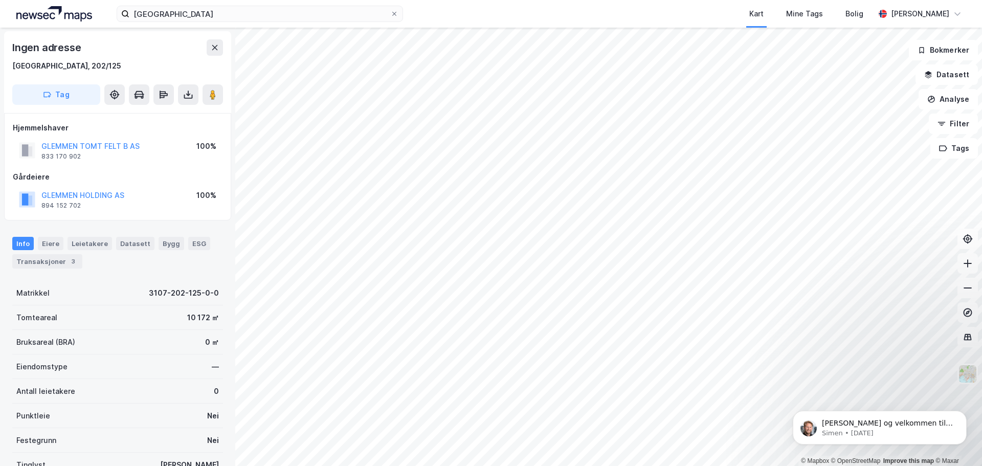
click at [92, 190] on div "GLEMMEN HOLDING AS" at bounding box center [82, 195] width 83 height 12
click at [0, 0] on button "GLEMMEN HOLDING AS" at bounding box center [0, 0] width 0 height 0
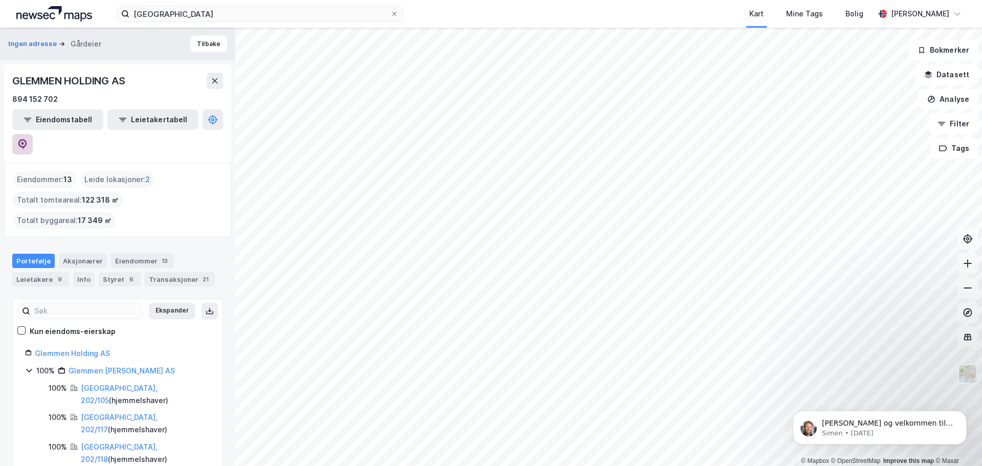
click at [27, 139] on icon at bounding box center [22, 144] width 9 height 10
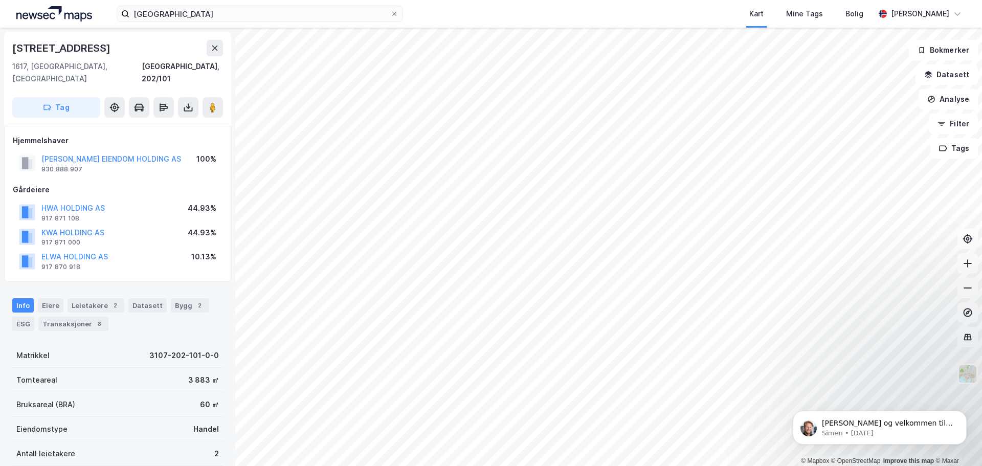
scroll to position [1, 0]
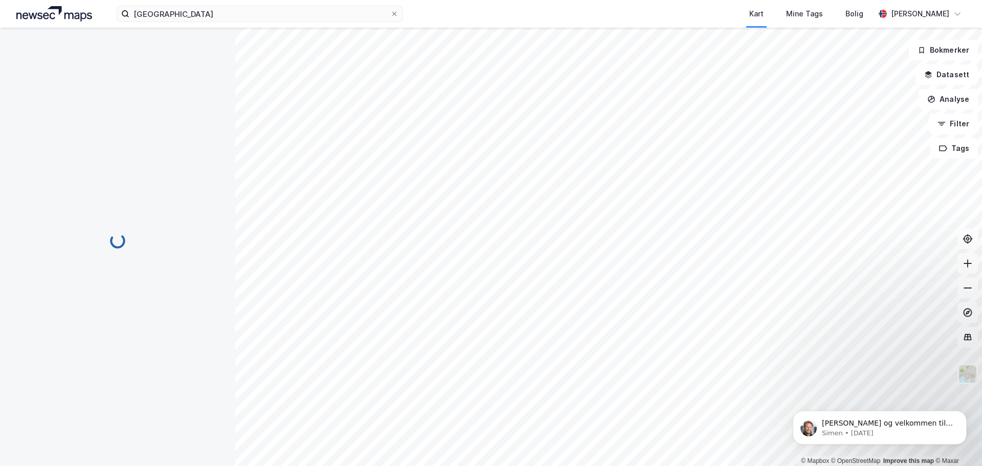
scroll to position [1, 0]
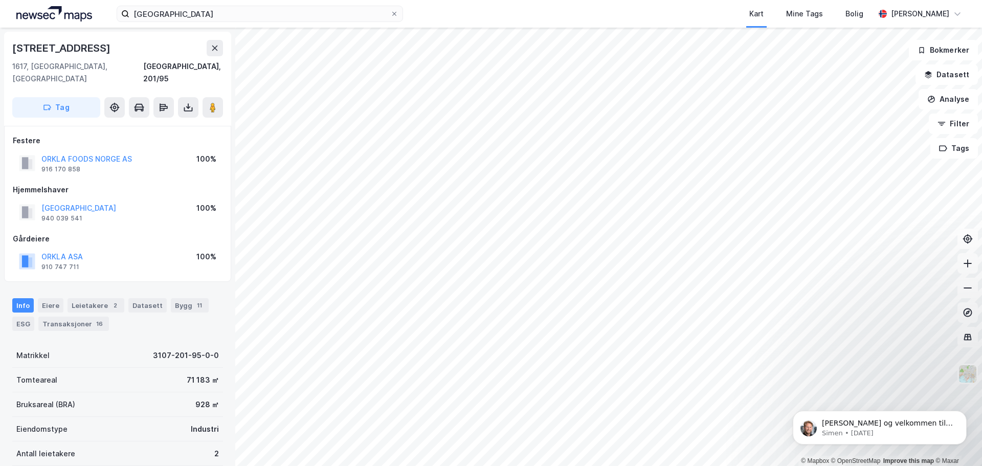
scroll to position [1, 0]
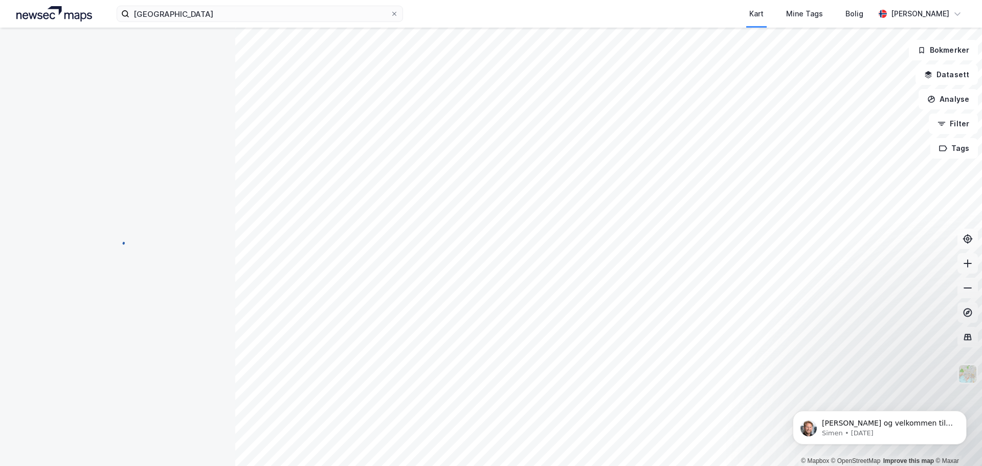
scroll to position [1, 0]
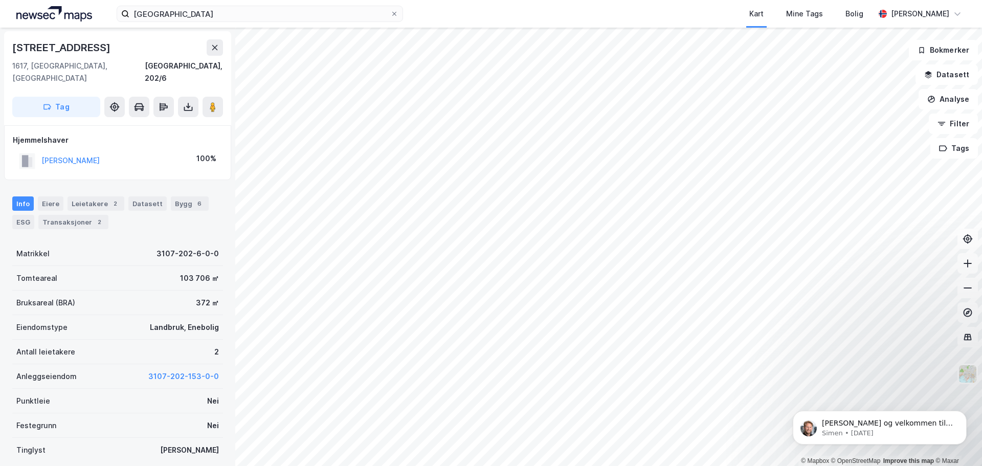
click at [607, 305] on div "© Mapbox © OpenStreetMap Improve this map © [PERSON_NAME] 1 1617, [GEOGRAPHIC_D…" at bounding box center [491, 247] width 982 height 438
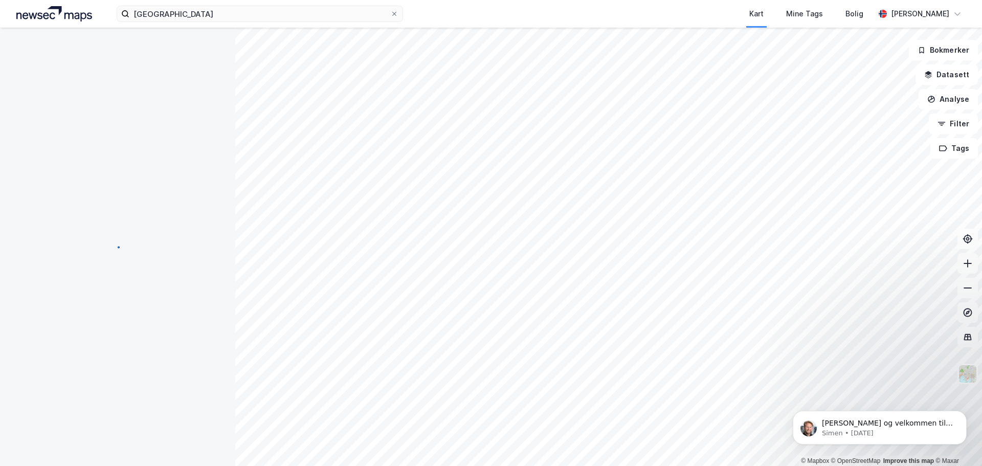
scroll to position [1, 0]
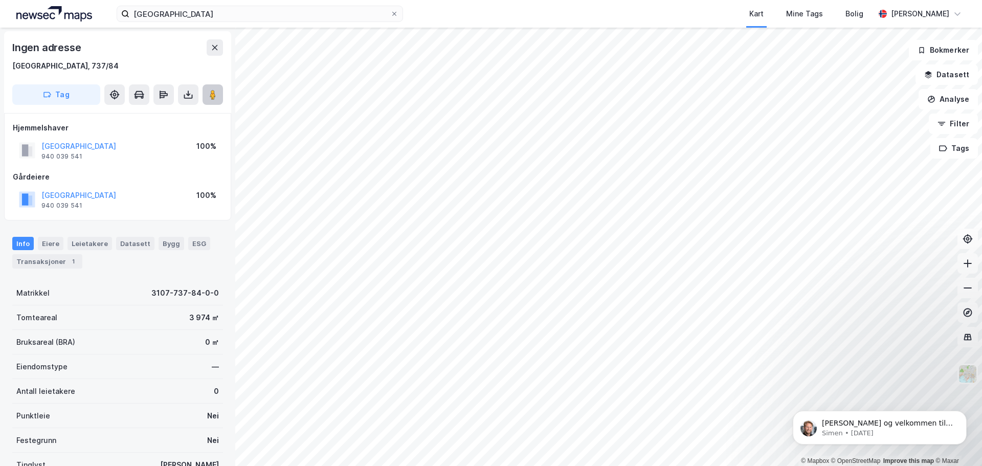
click at [217, 98] on button at bounding box center [213, 94] width 20 height 20
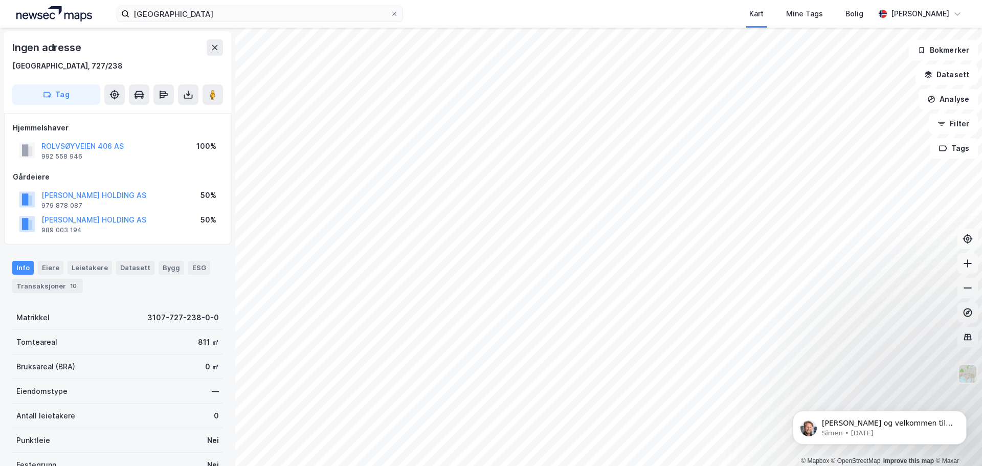
scroll to position [1, 0]
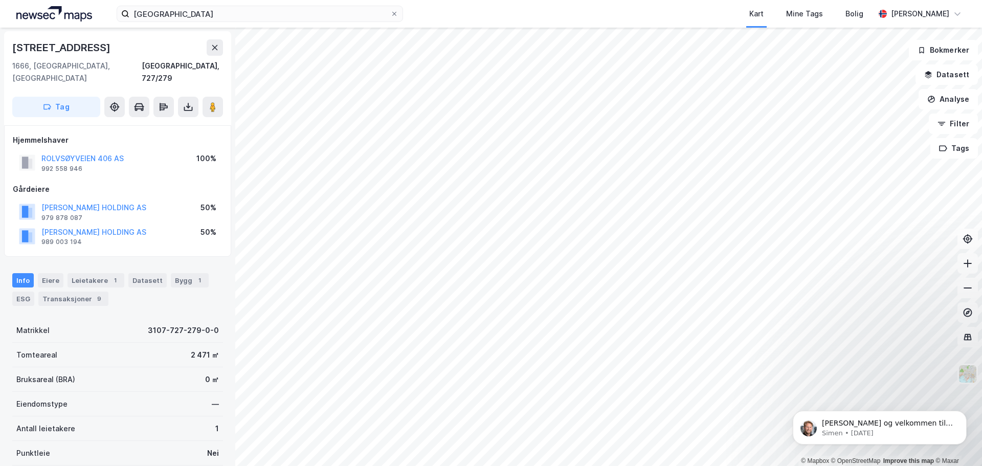
scroll to position [1, 0]
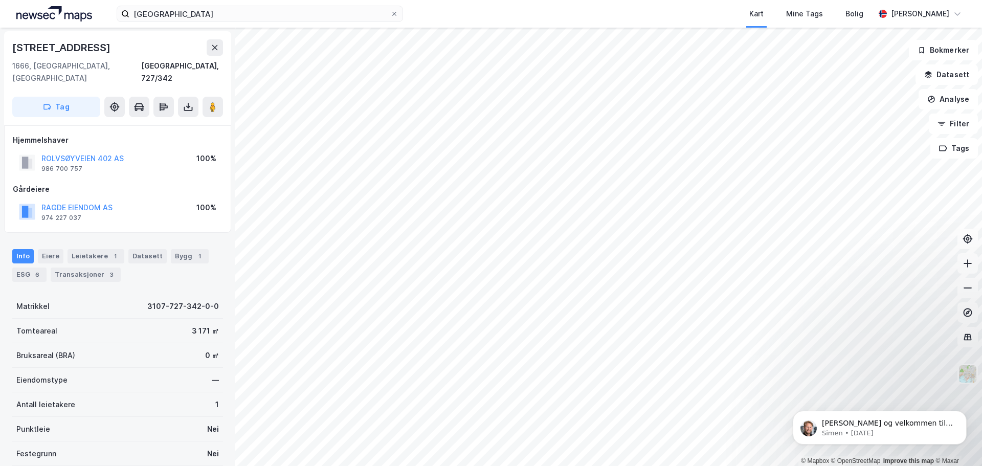
scroll to position [1, 0]
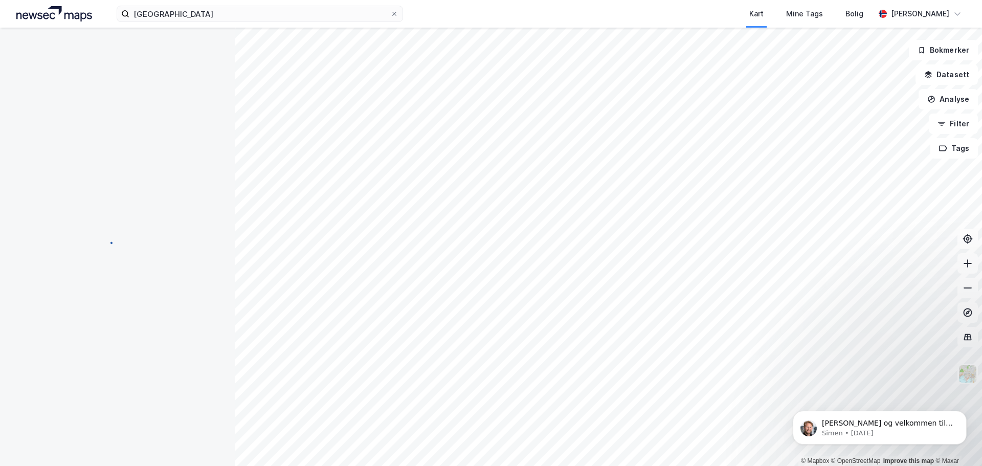
scroll to position [1, 0]
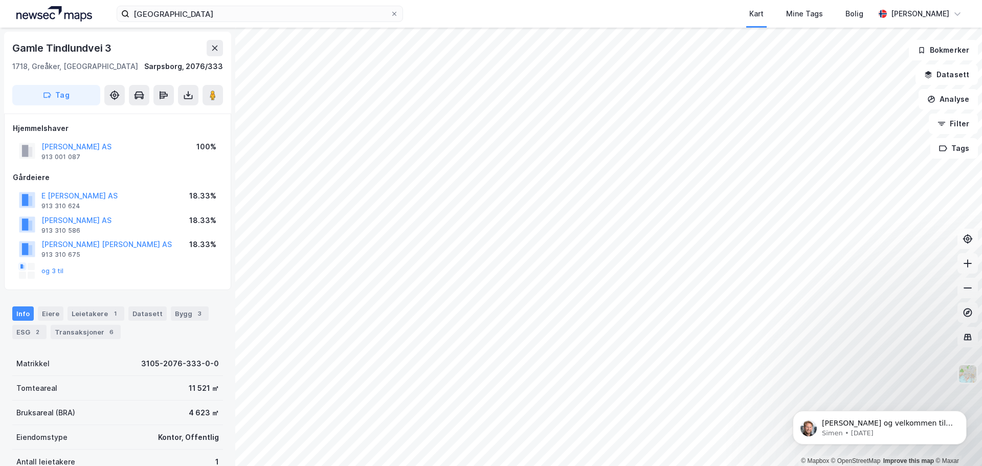
scroll to position [1, 0]
click at [0, 0] on button "[PERSON_NAME] AS" at bounding box center [0, 0] width 0 height 0
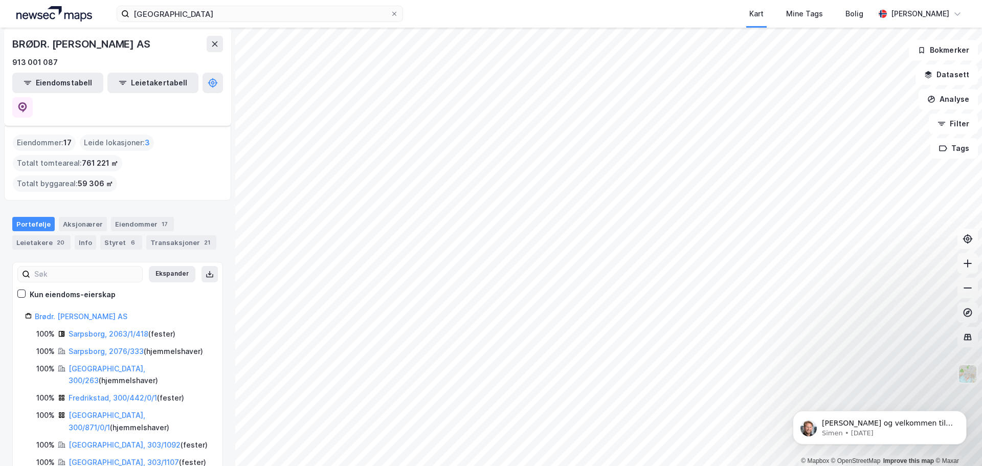
scroll to position [51, 0]
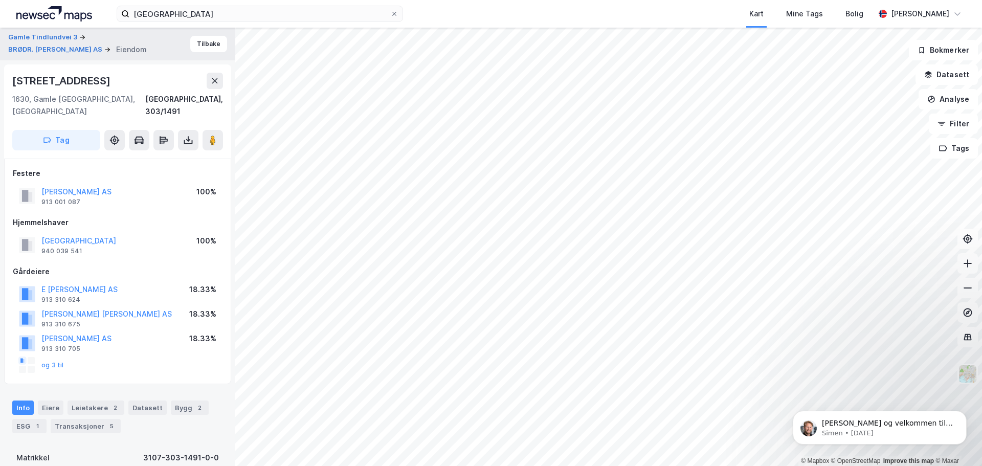
scroll to position [1, 0]
click at [0, 0] on button "[PERSON_NAME] AS" at bounding box center [0, 0] width 0 height 0
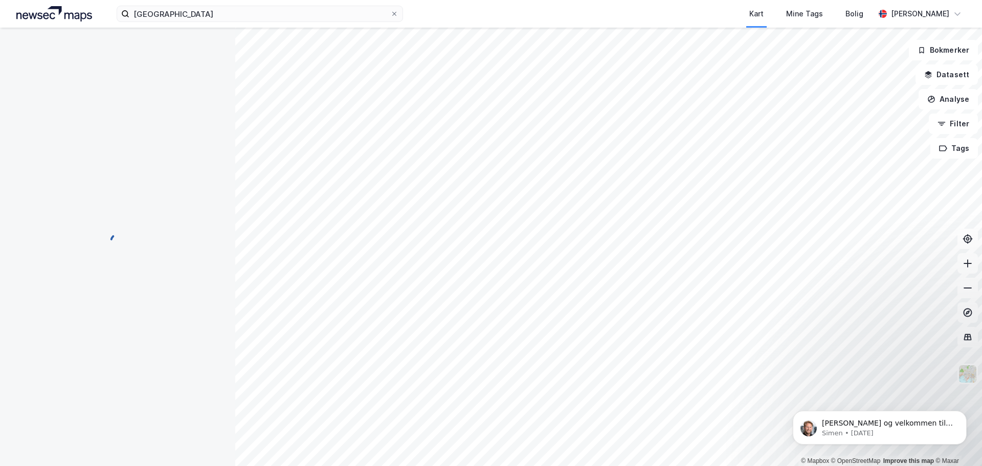
scroll to position [1, 0]
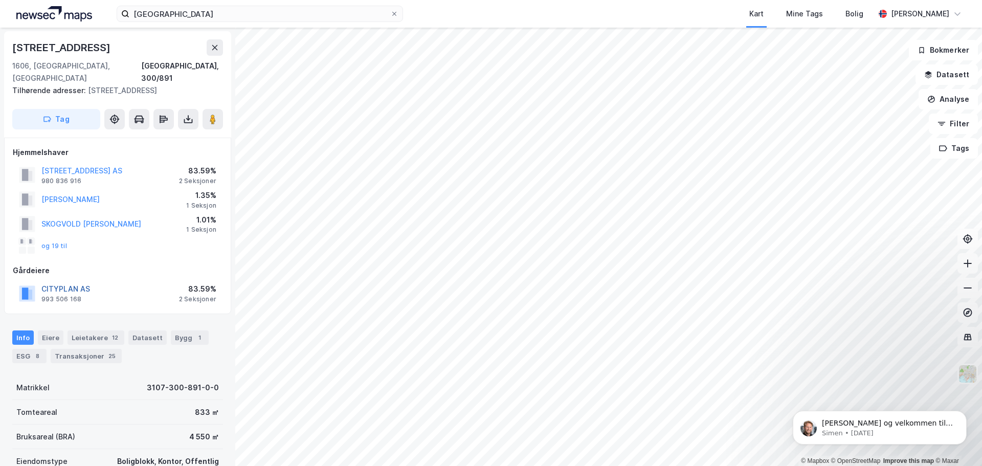
click at [0, 0] on button "CITYPLAN AS" at bounding box center [0, 0] width 0 height 0
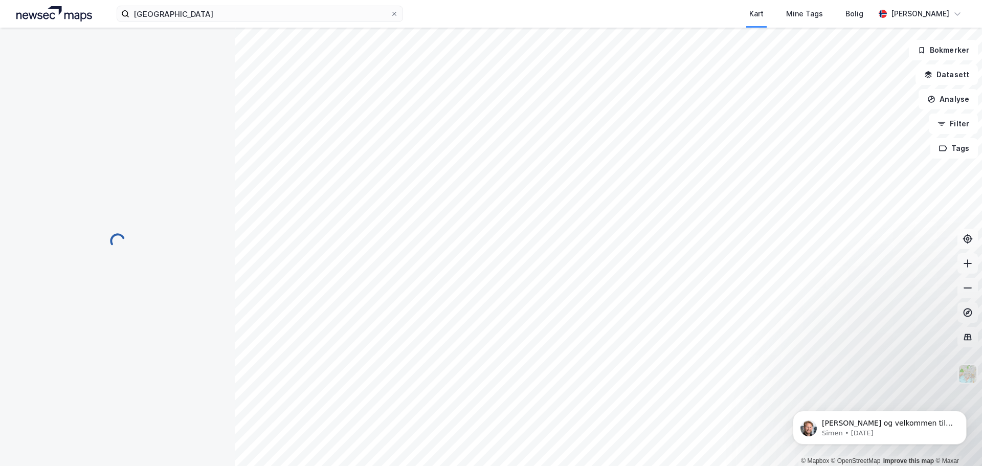
scroll to position [1, 0]
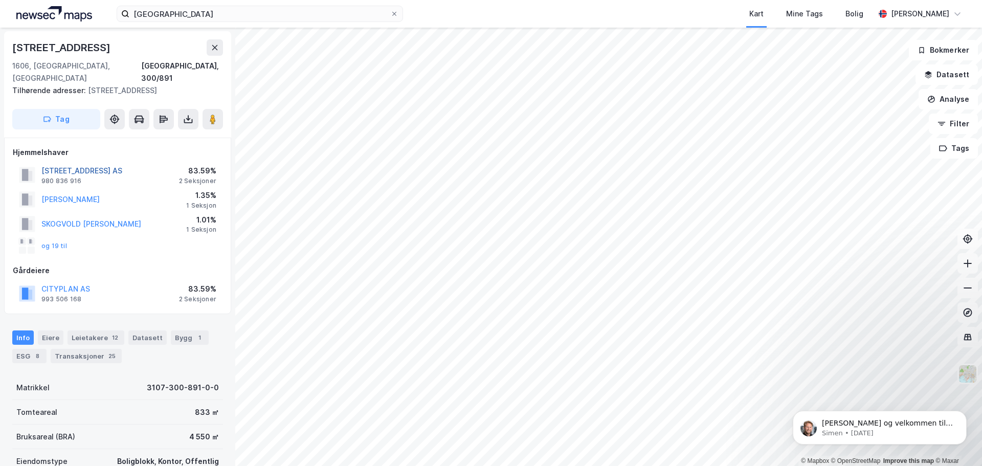
click at [0, 0] on button "[STREET_ADDRESS] AS" at bounding box center [0, 0] width 0 height 0
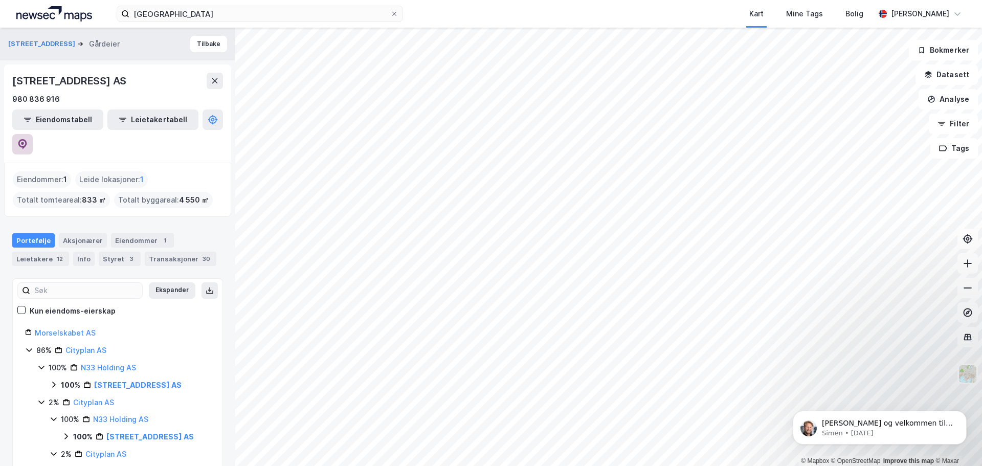
click at [33, 134] on button at bounding box center [22, 144] width 20 height 20
